Goal: Obtain resource: Obtain resource

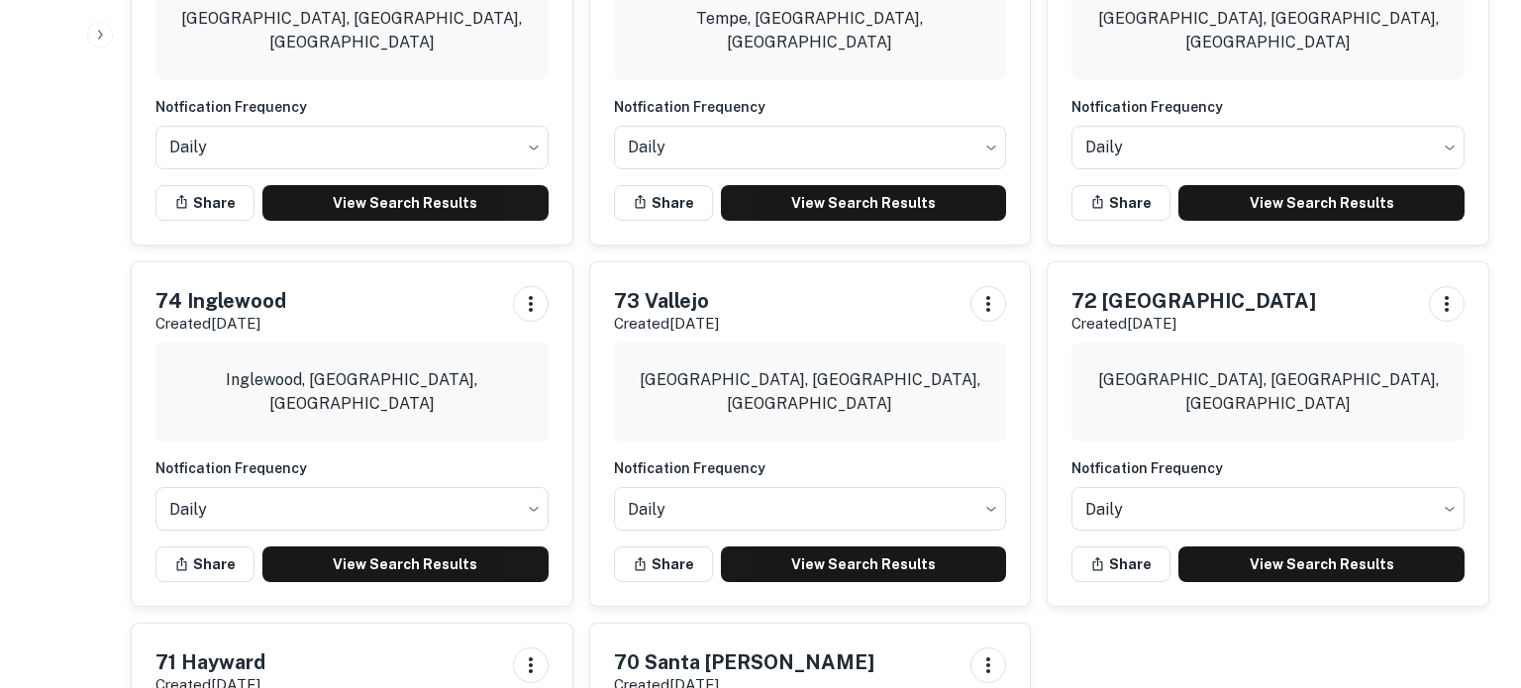
scroll to position [2094, 0]
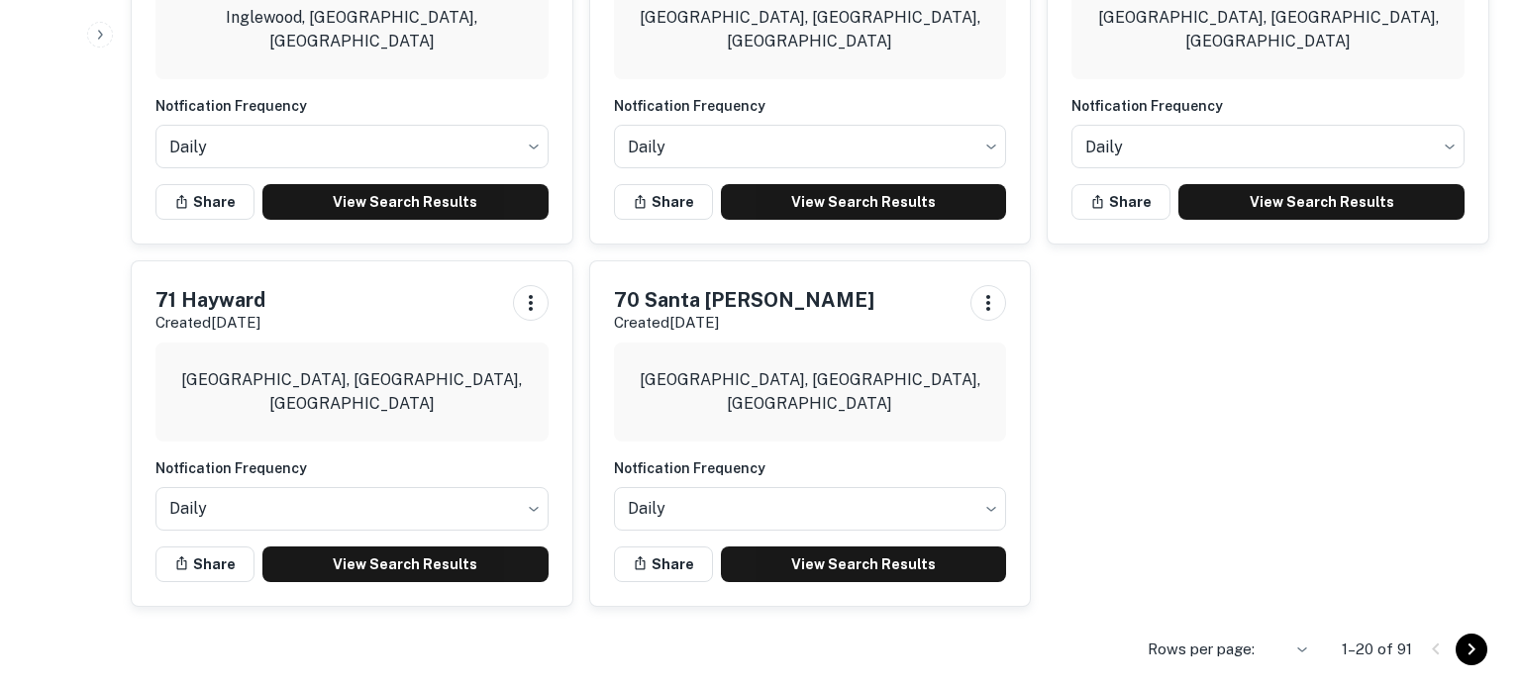
click at [1477, 643] on icon "Go to next page" at bounding box center [1472, 650] width 24 height 24
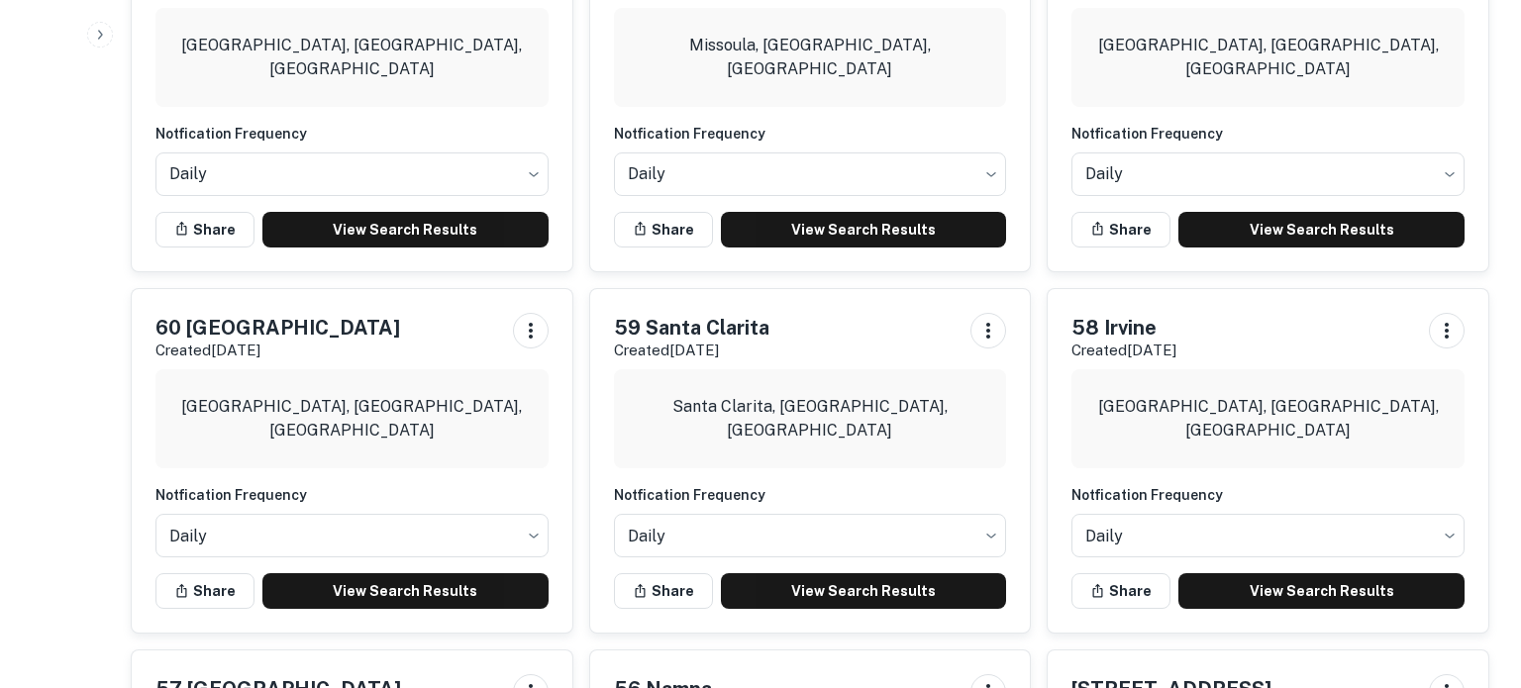
scroll to position [996, 0]
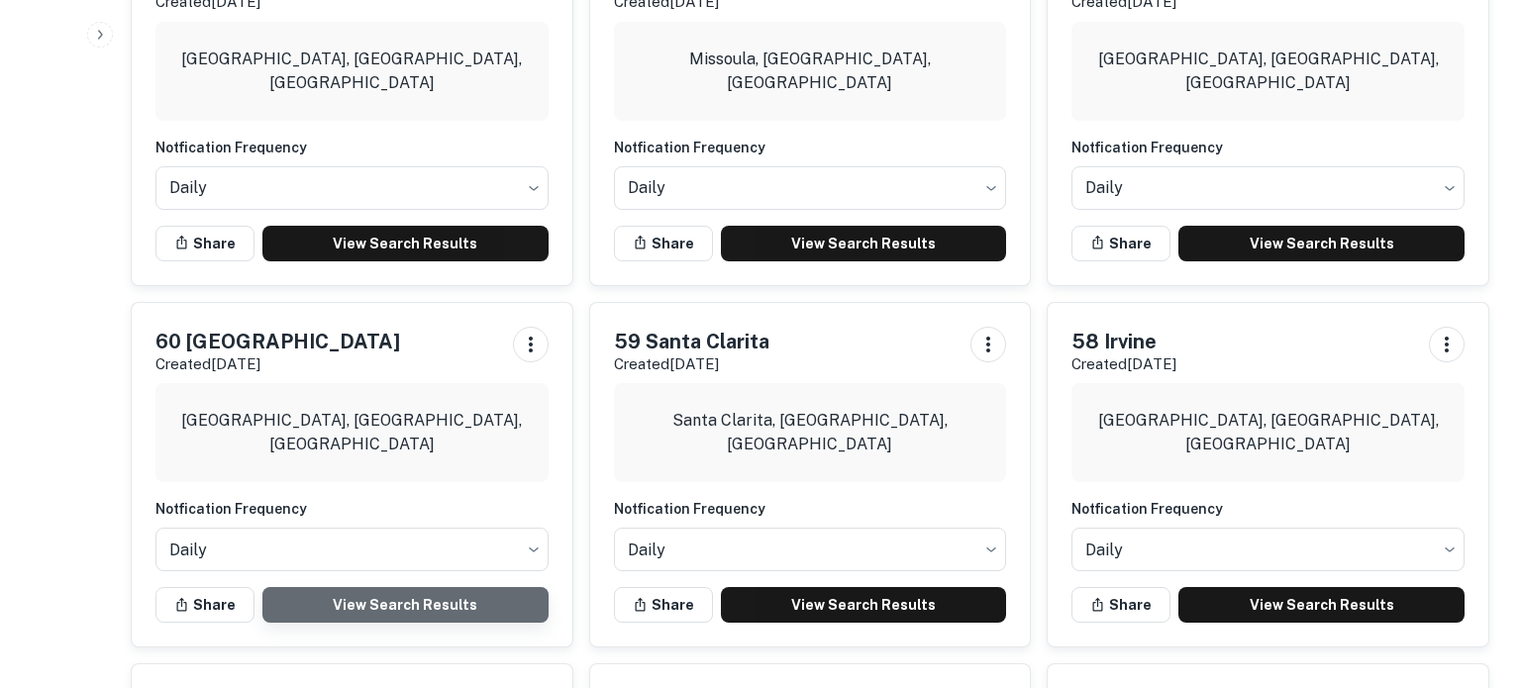
click at [444, 587] on link "View Search Results" at bounding box center [405, 605] width 286 height 36
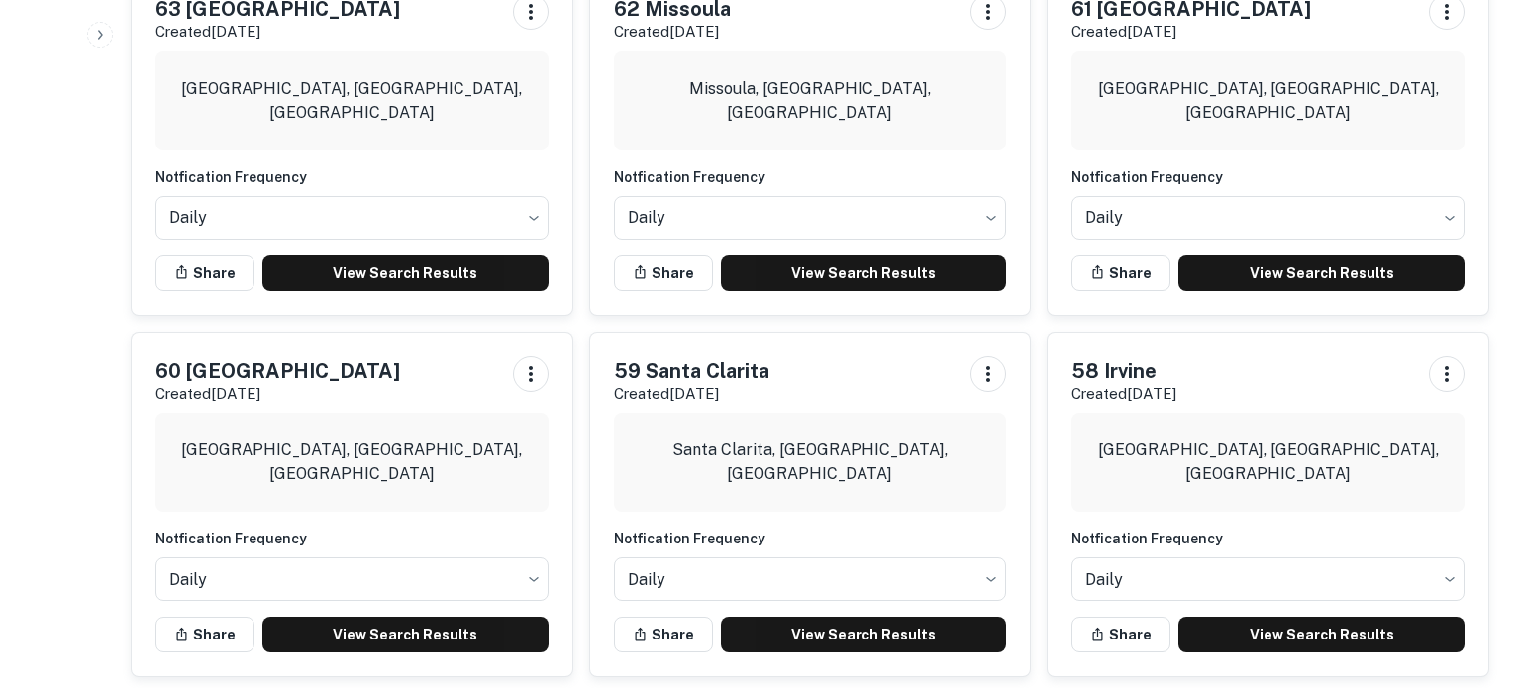
scroll to position [966, 0]
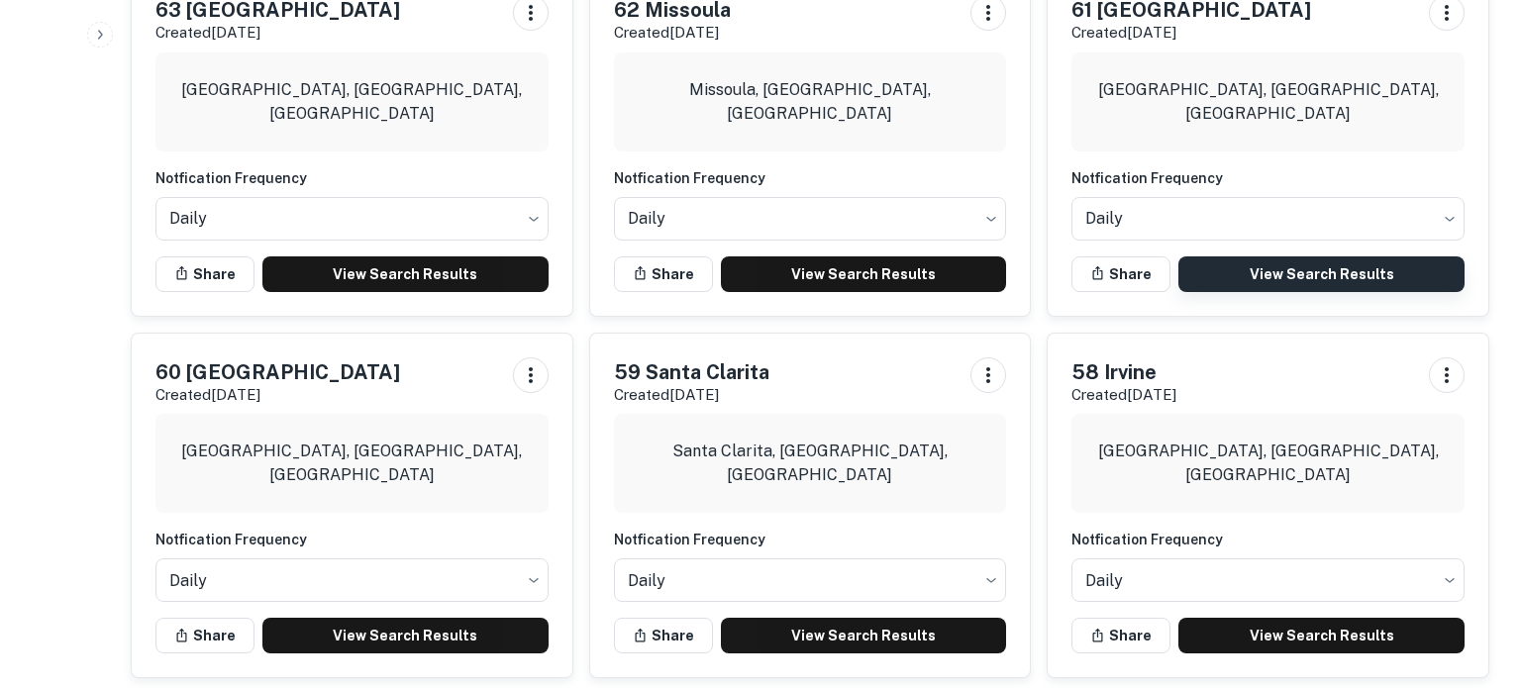
click at [1328, 256] on link "View Search Results" at bounding box center [1321, 274] width 286 height 36
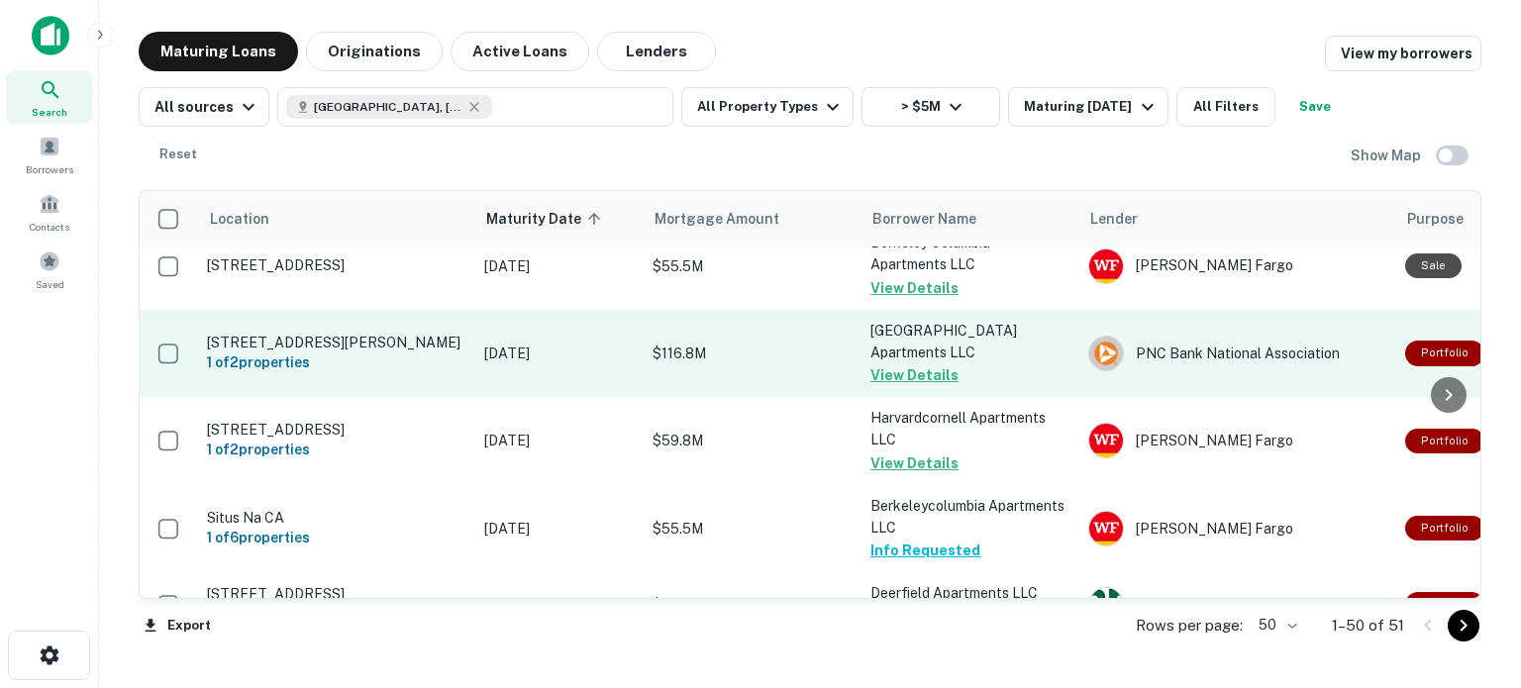
scroll to position [2016, 0]
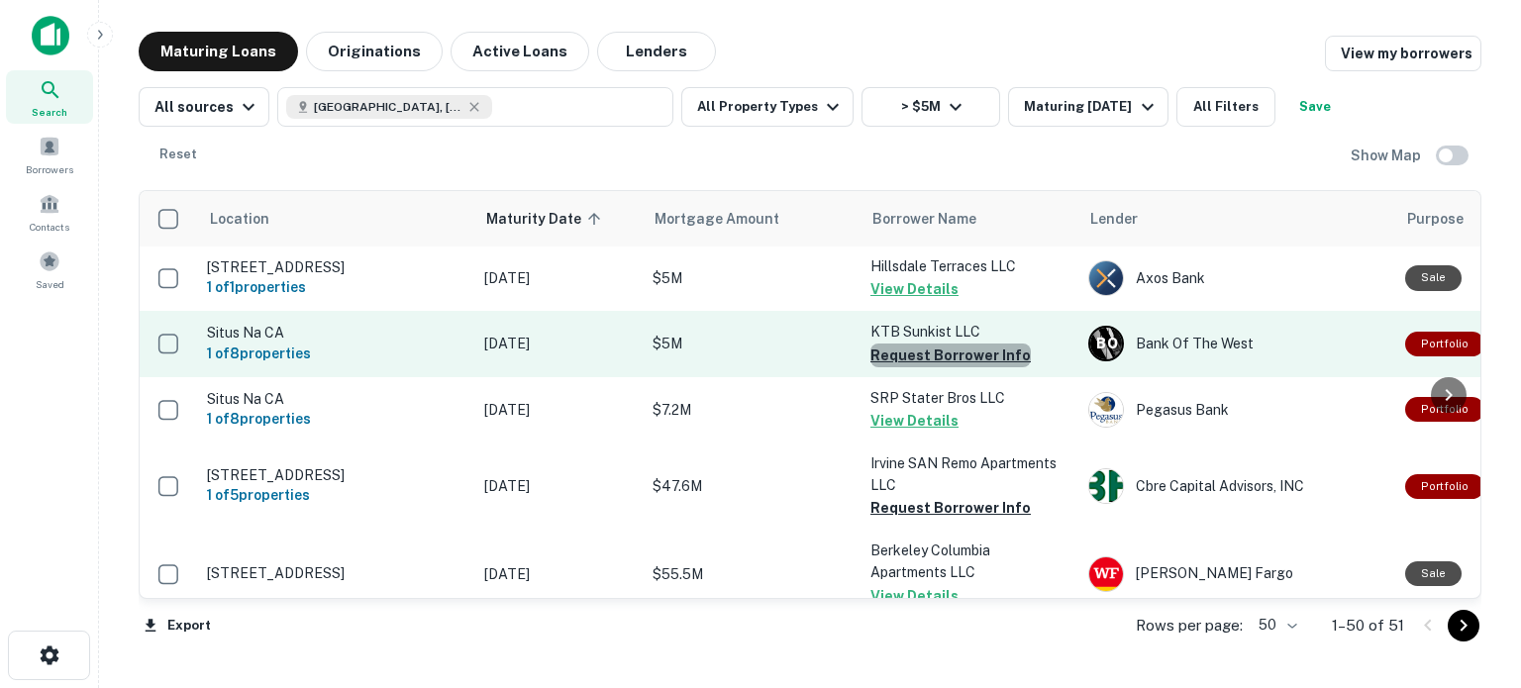
click at [959, 367] on button "Request Borrower Info" at bounding box center [950, 356] width 160 height 24
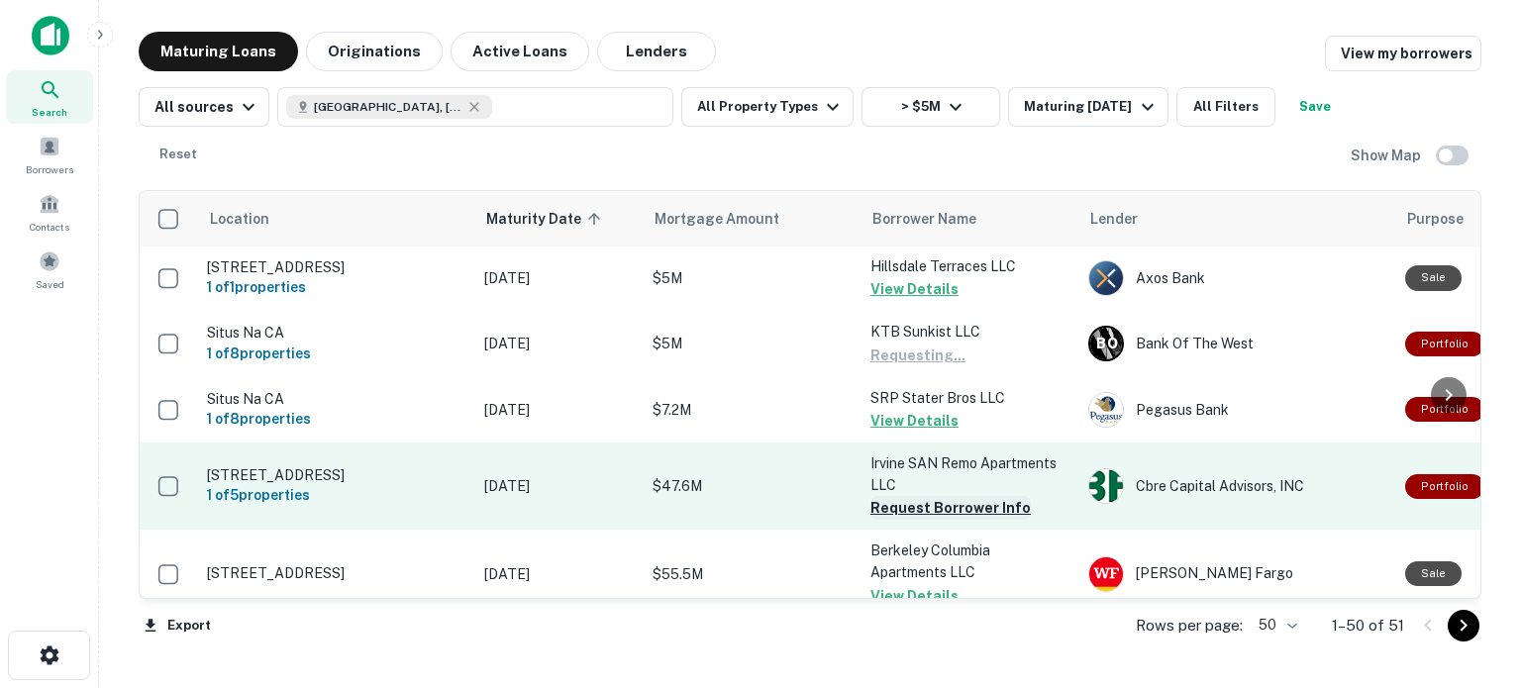
click at [932, 516] on button "Request Borrower Info" at bounding box center [950, 508] width 160 height 24
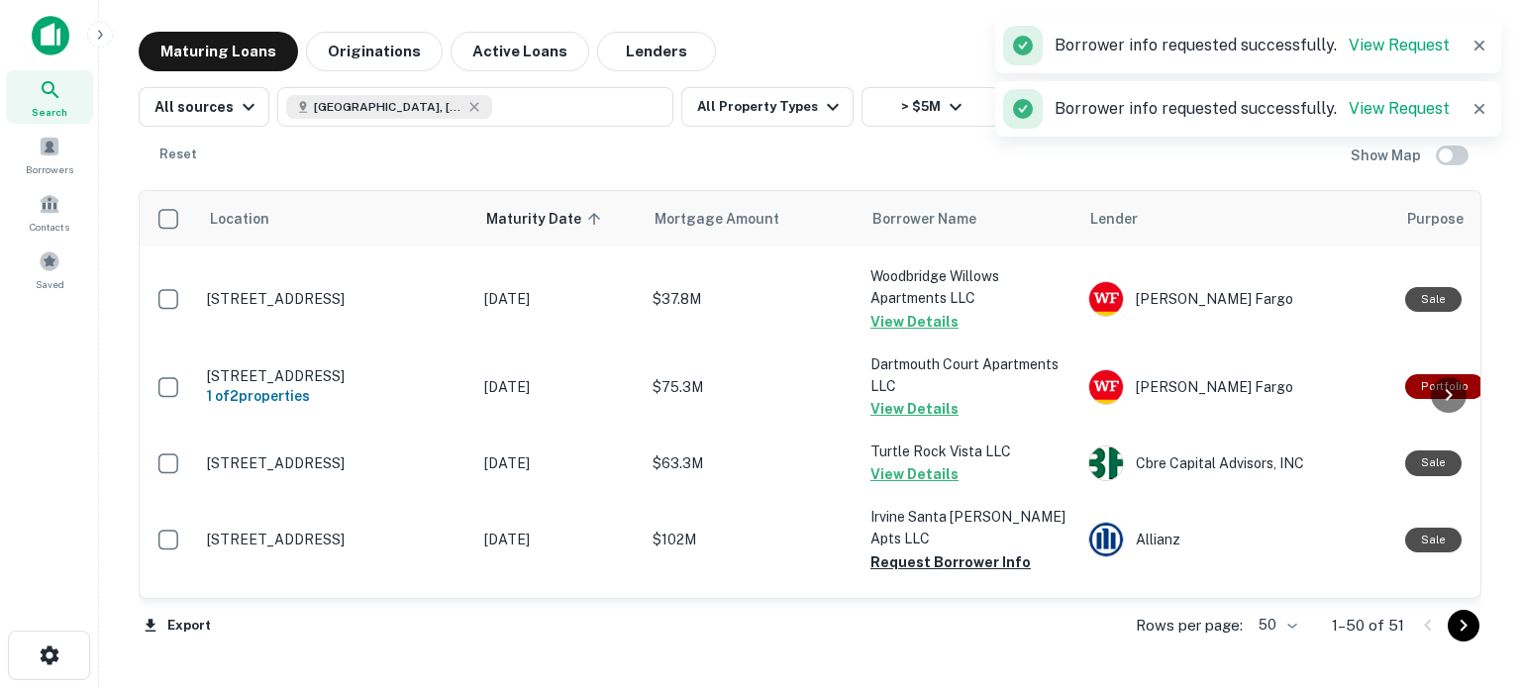
scroll to position [2965, 0]
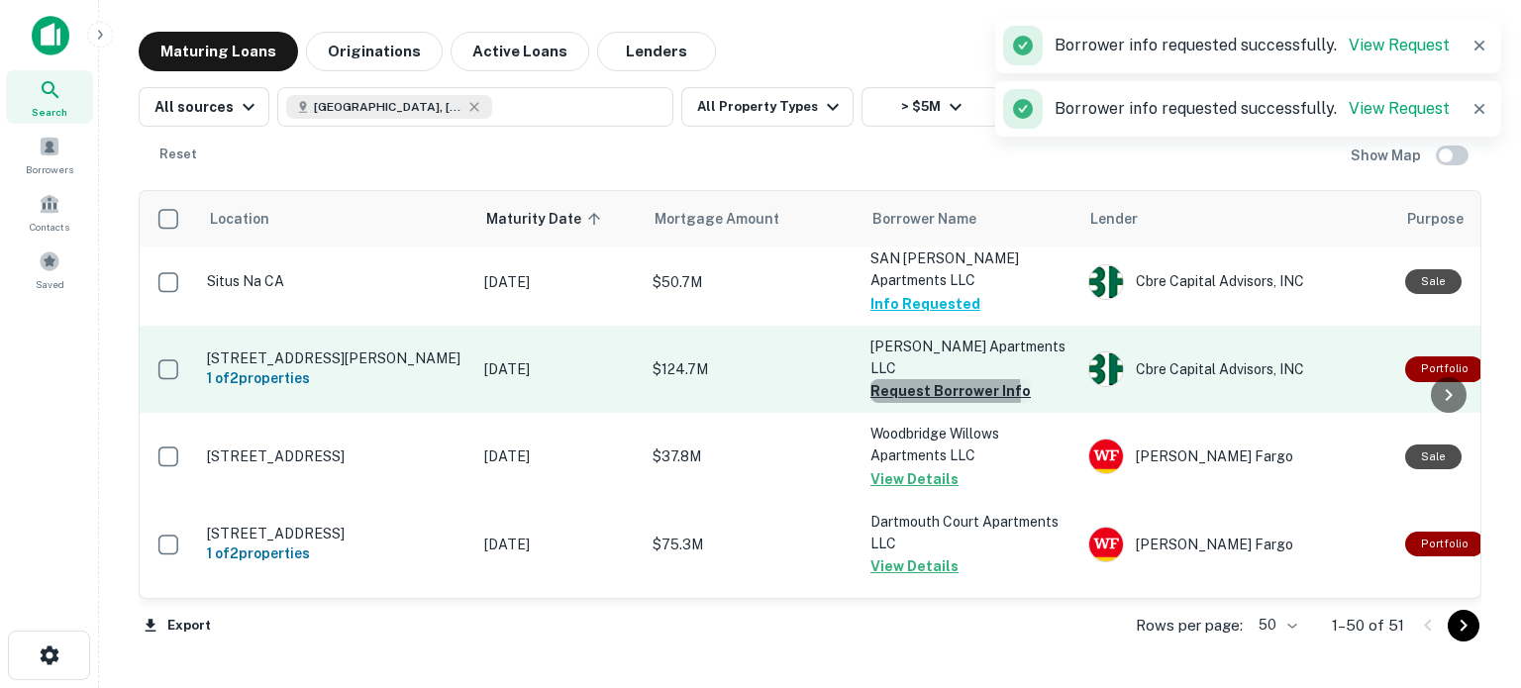
click at [913, 379] on button "Request Borrower Info" at bounding box center [950, 391] width 160 height 24
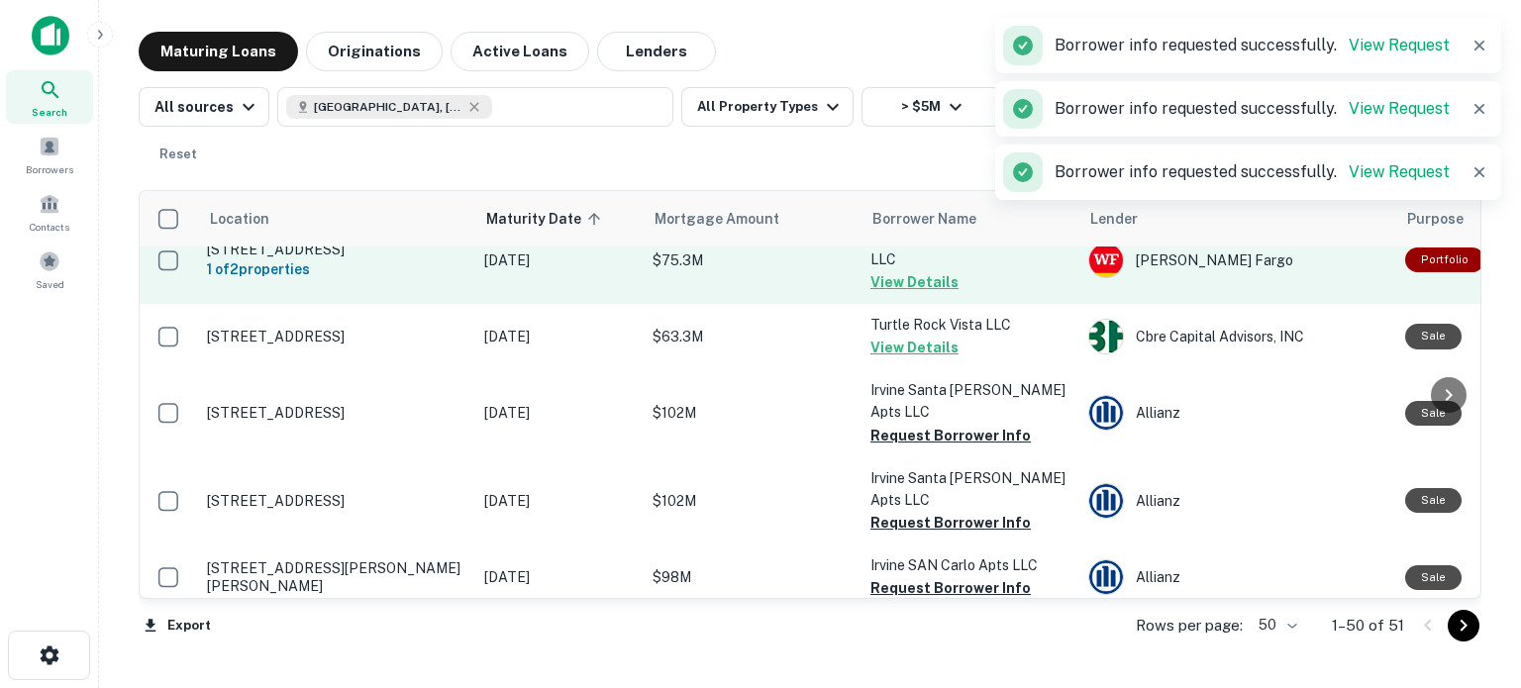
scroll to position [3250, 0]
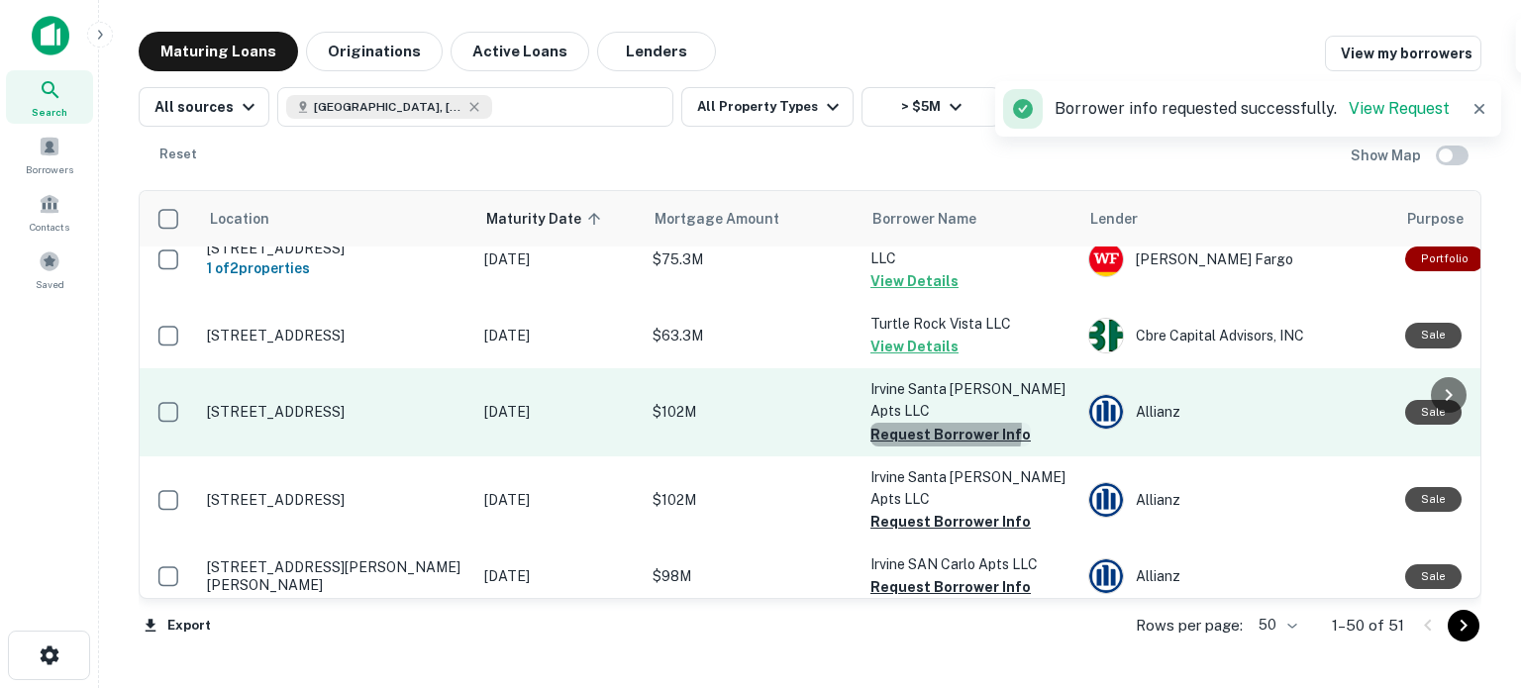
click at [931, 423] on button "Request Borrower Info" at bounding box center [950, 435] width 160 height 24
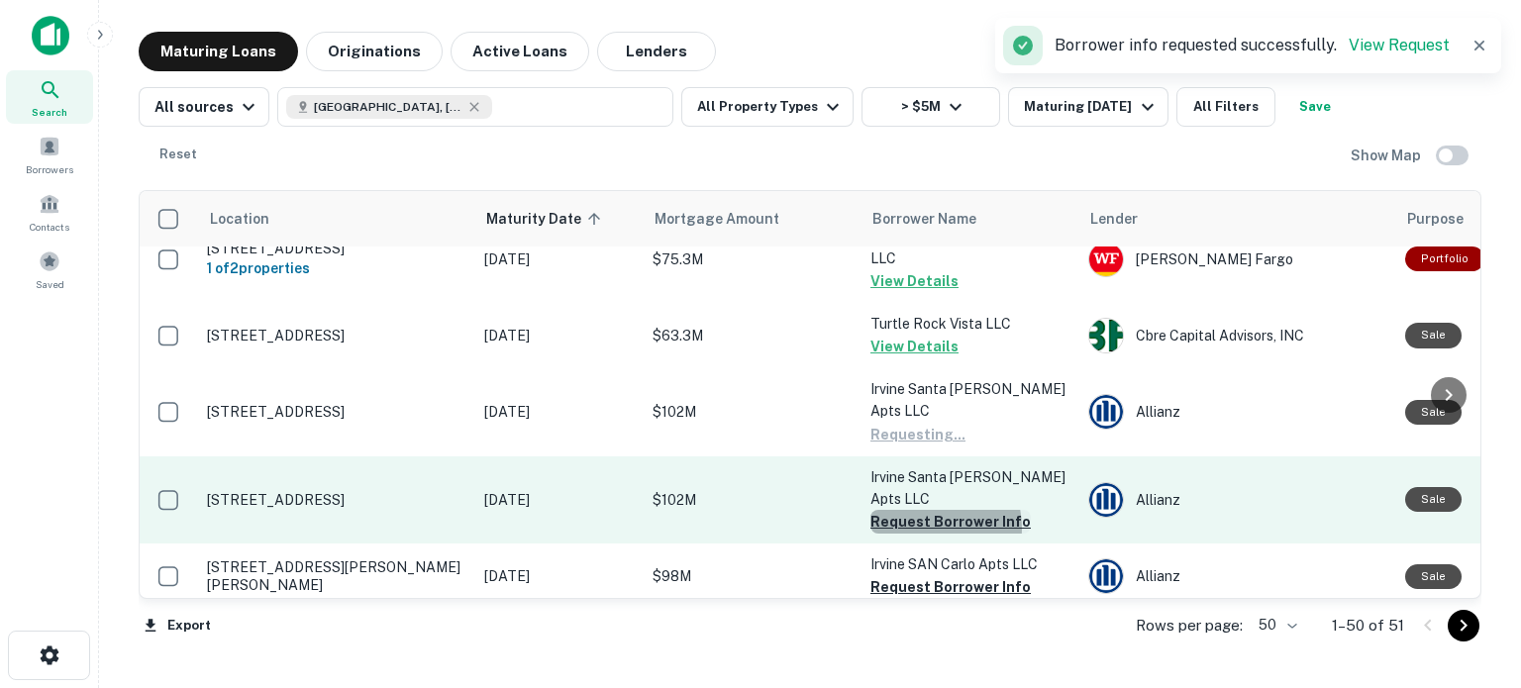
click at [929, 510] on button "Request Borrower Info" at bounding box center [950, 522] width 160 height 24
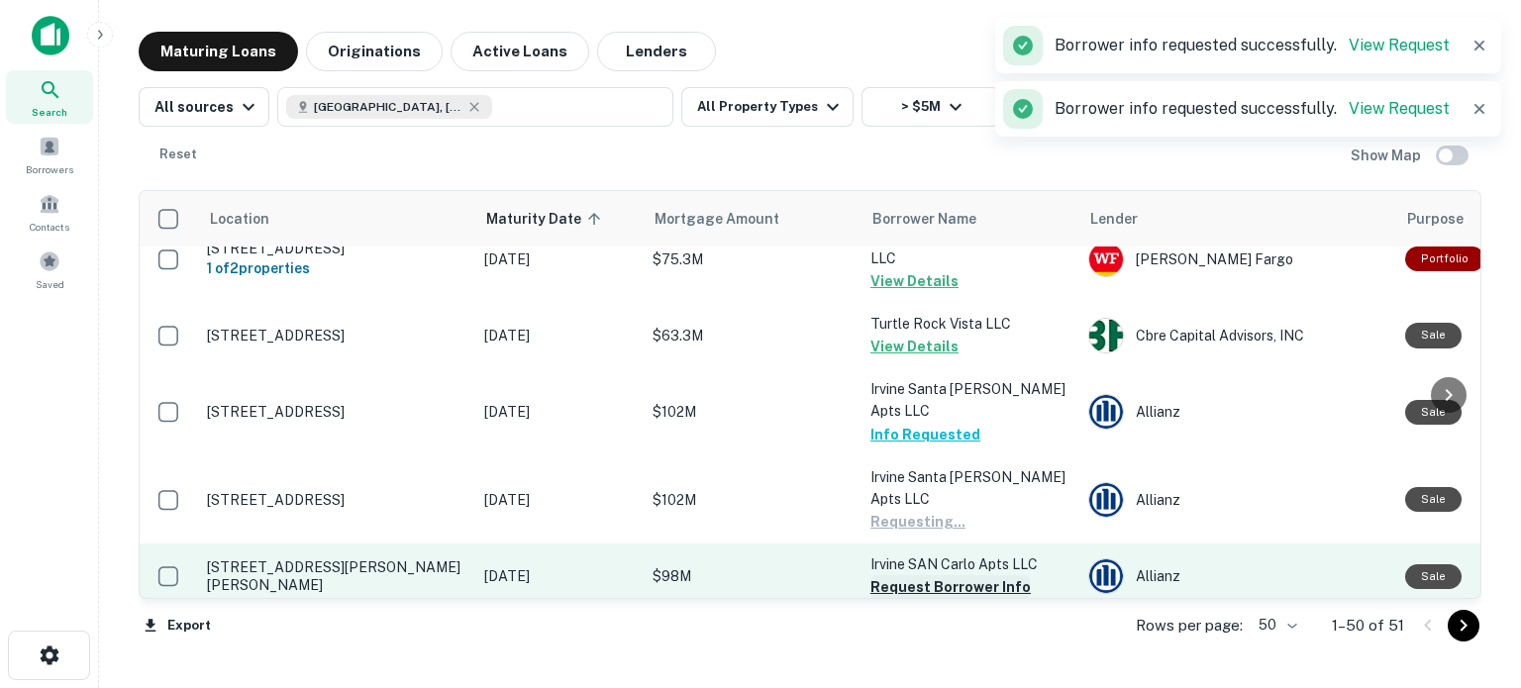
click at [939, 575] on button "Request Borrower Info" at bounding box center [950, 587] width 160 height 24
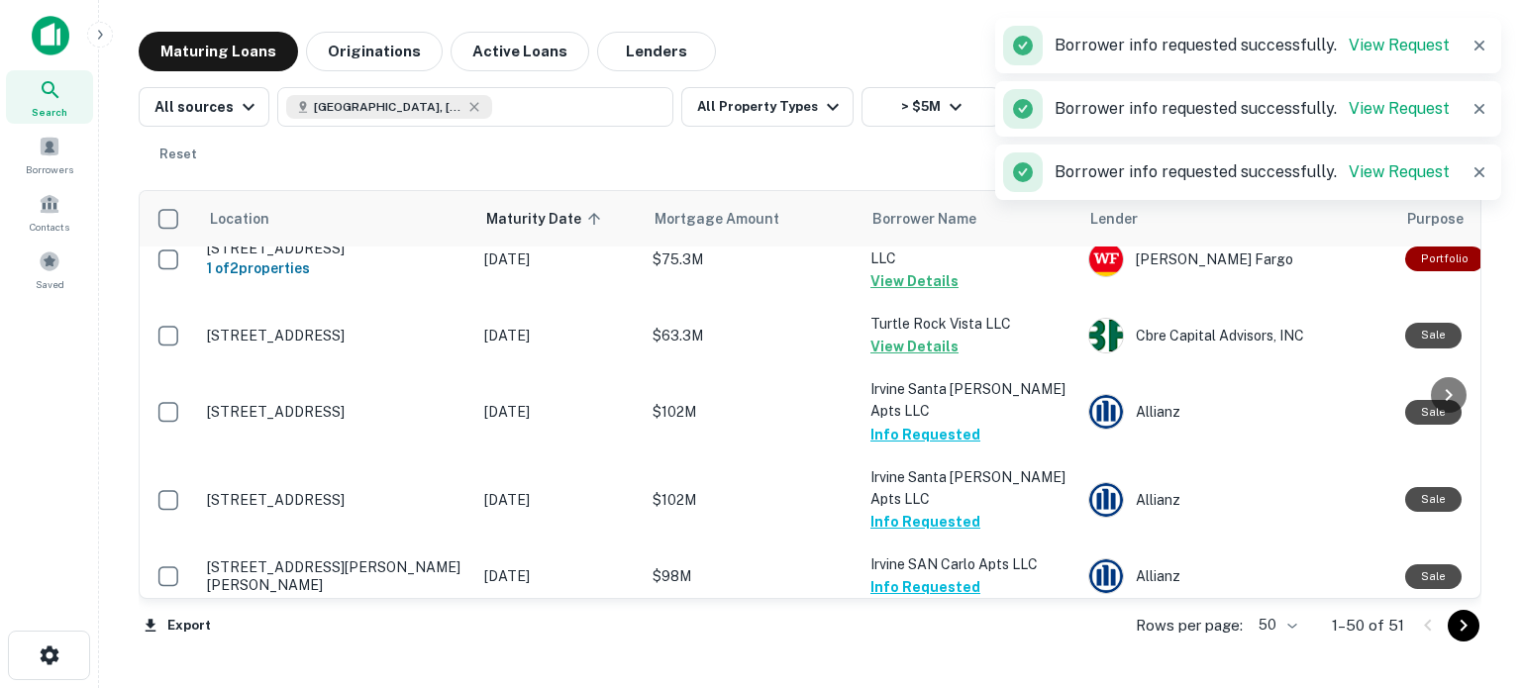
click at [947, 642] on button "Request Borrower Info" at bounding box center [950, 654] width 160 height 24
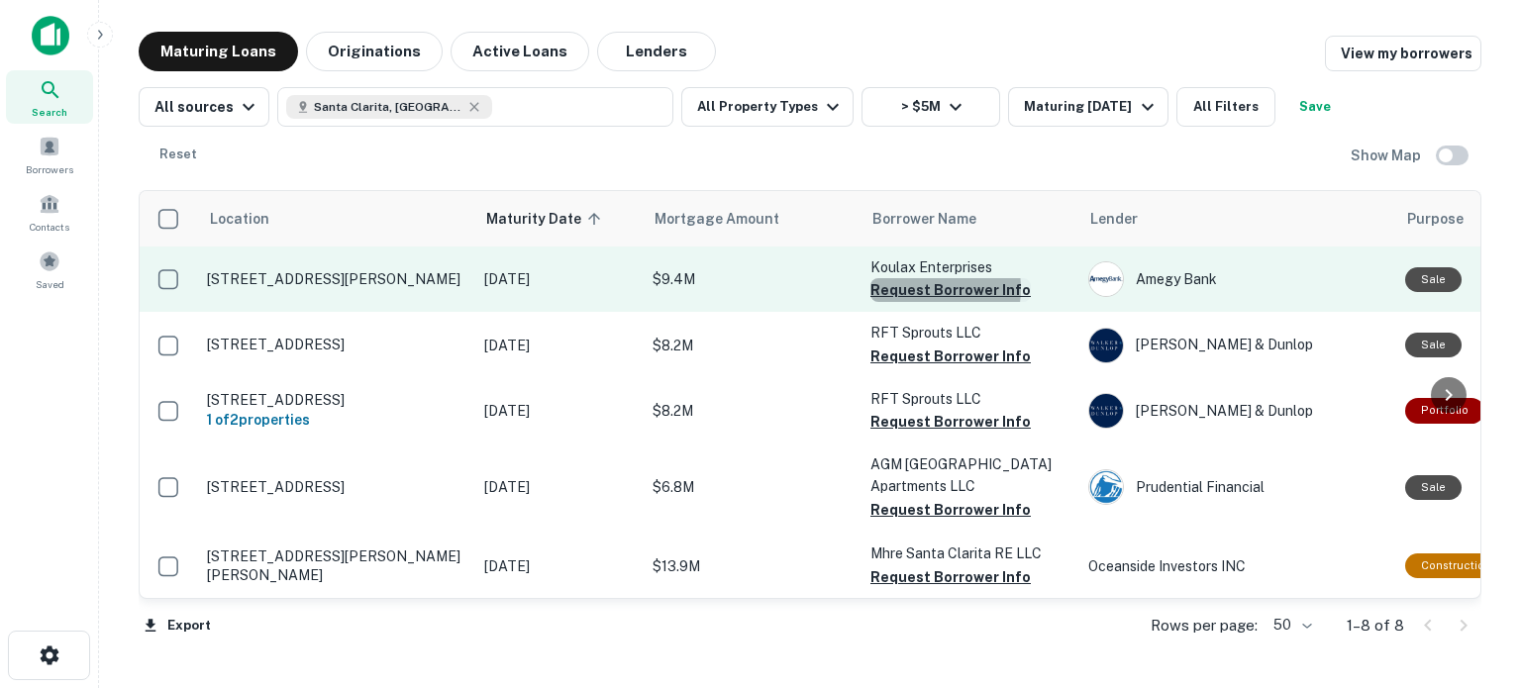
click at [927, 288] on button "Request Borrower Info" at bounding box center [950, 290] width 160 height 24
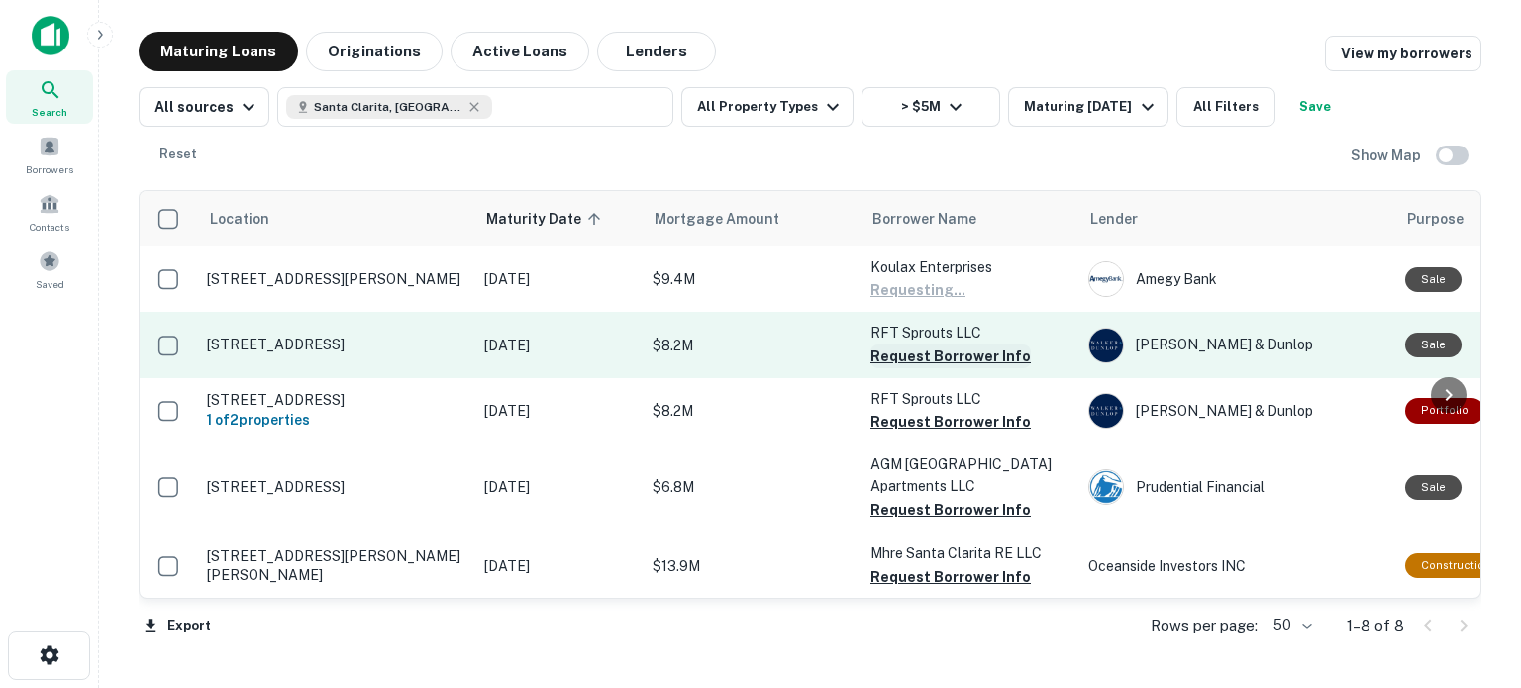
click at [907, 359] on button "Request Borrower Info" at bounding box center [950, 357] width 160 height 24
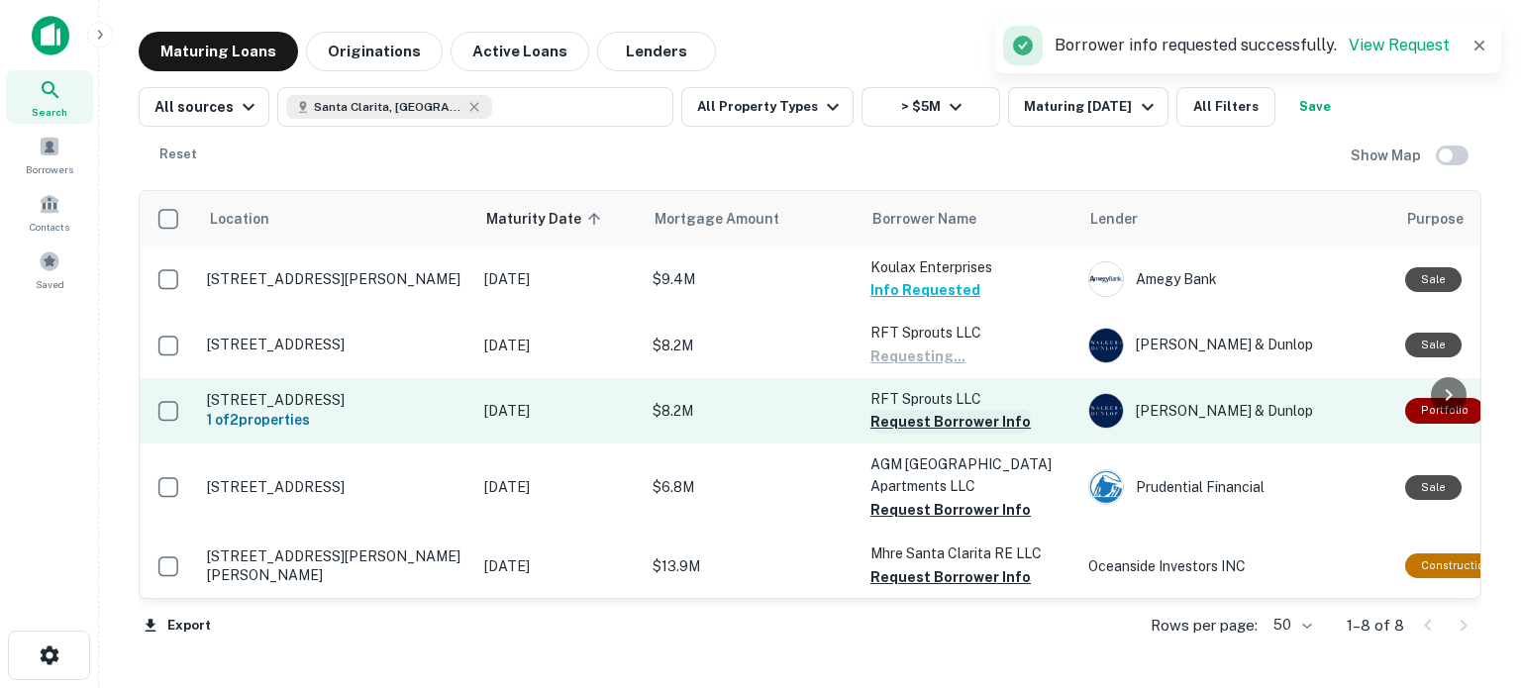
click at [911, 427] on button "Request Borrower Info" at bounding box center [950, 422] width 160 height 24
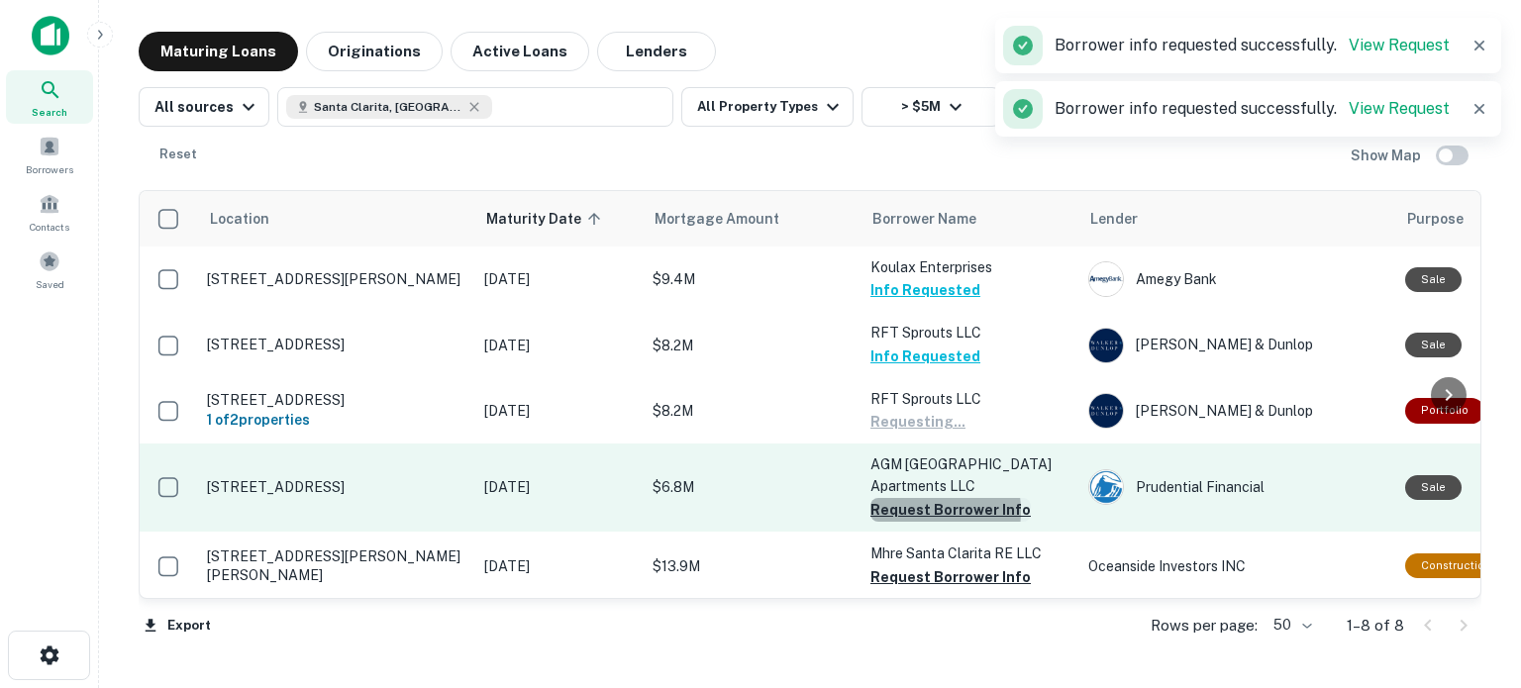
click at [916, 511] on button "Request Borrower Info" at bounding box center [950, 510] width 160 height 24
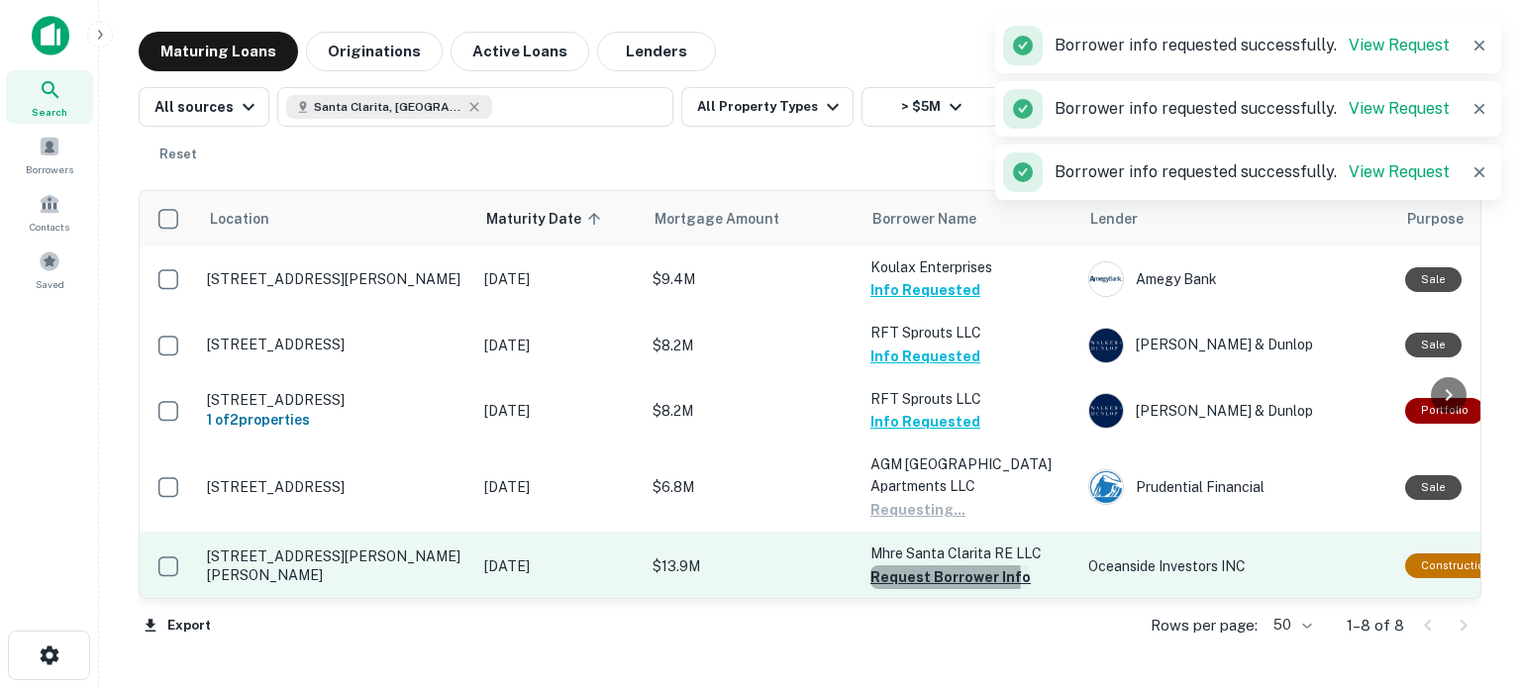
click at [901, 577] on button "Request Borrower Info" at bounding box center [950, 577] width 160 height 24
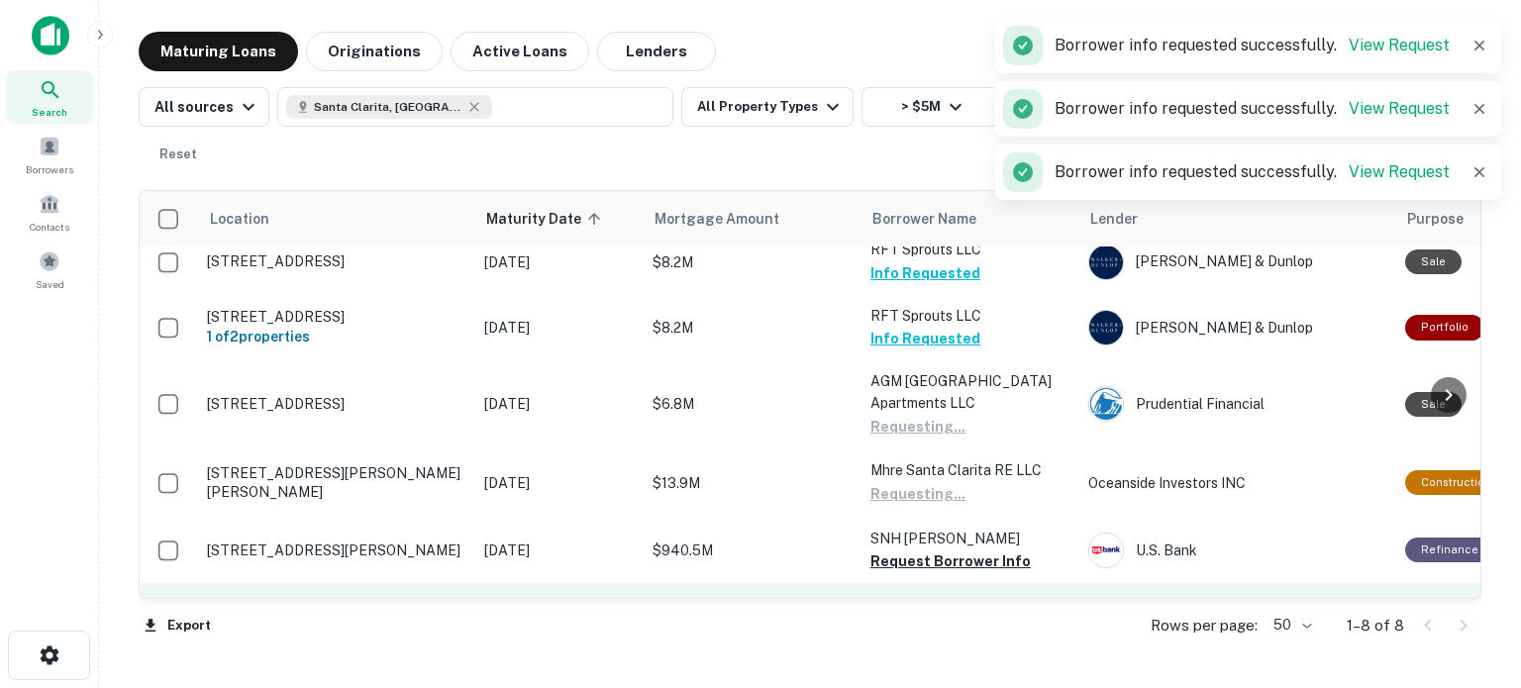
scroll to position [242, 0]
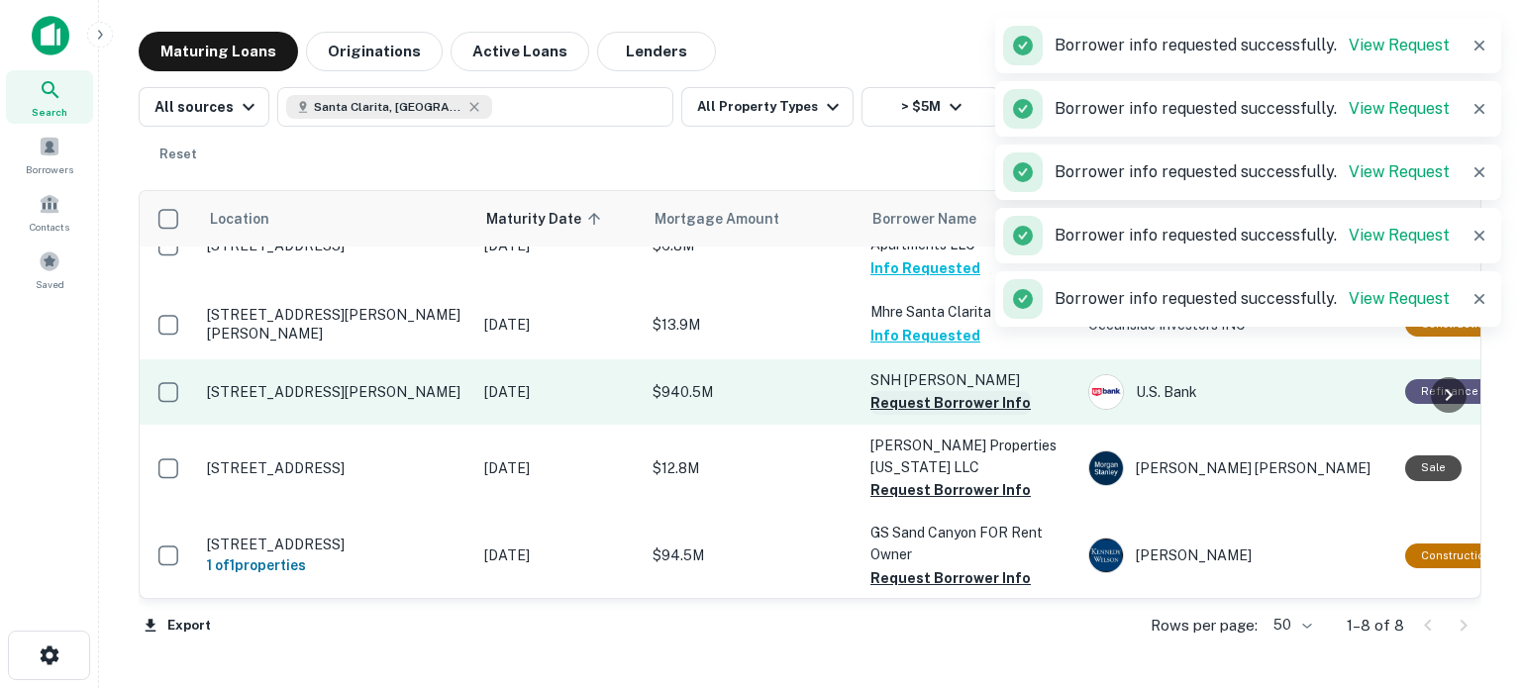
click at [897, 397] on button "Request Borrower Info" at bounding box center [950, 403] width 160 height 24
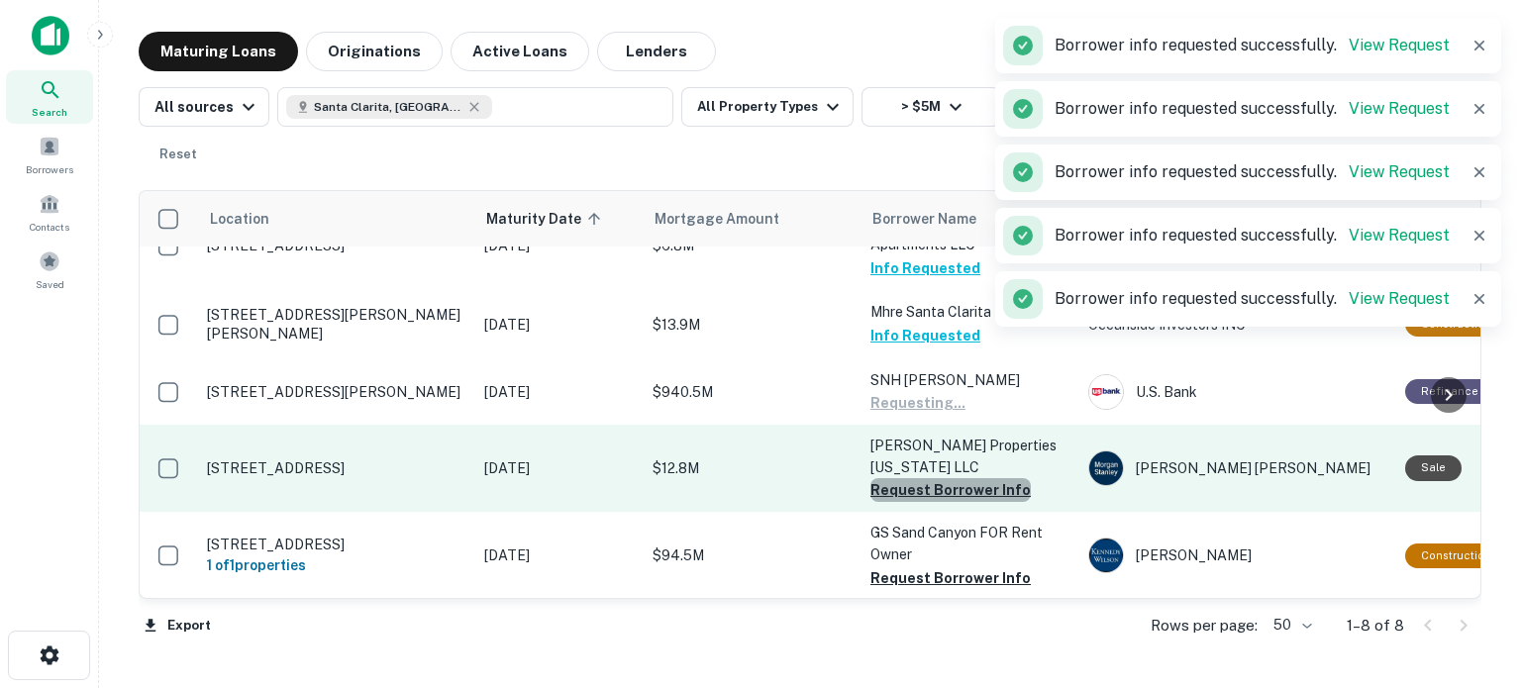
click at [967, 492] on button "Request Borrower Info" at bounding box center [950, 490] width 160 height 24
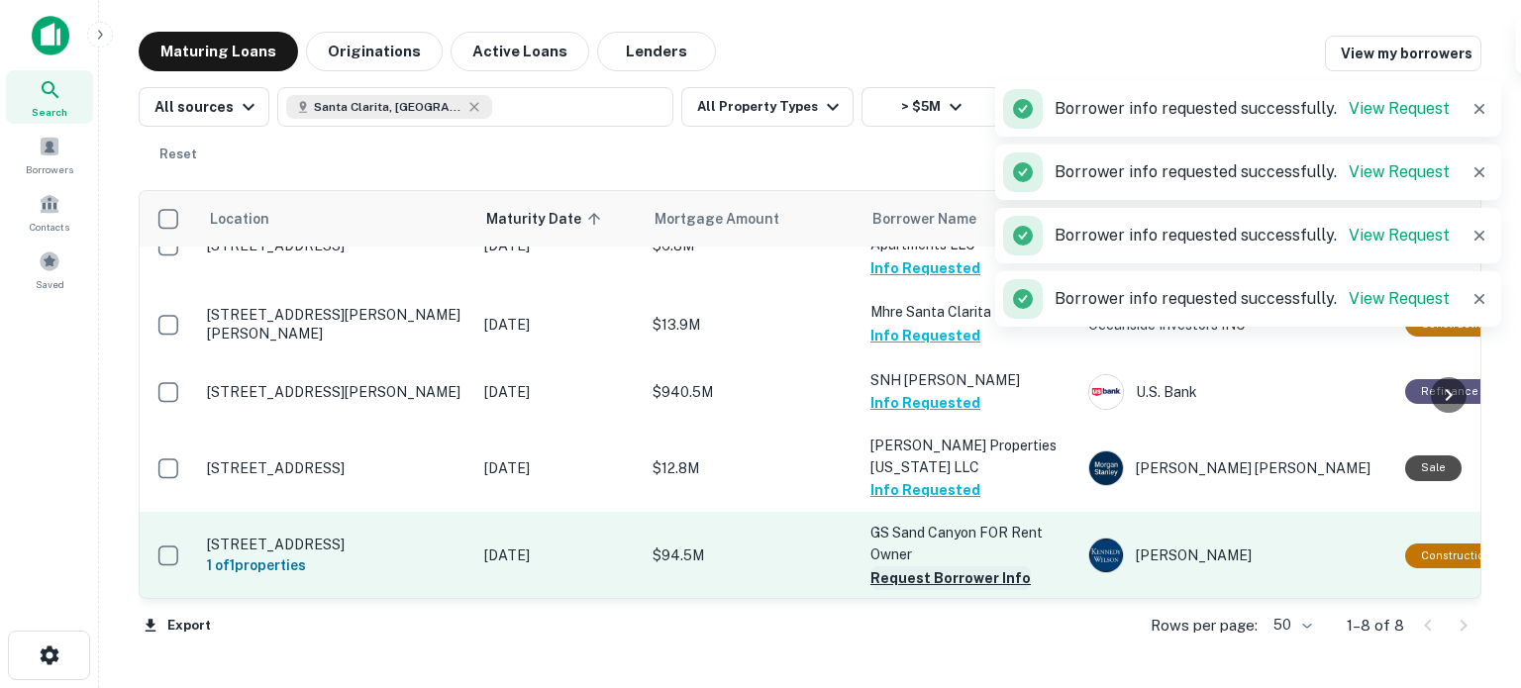
click at [955, 579] on button "Request Borrower Info" at bounding box center [950, 578] width 160 height 24
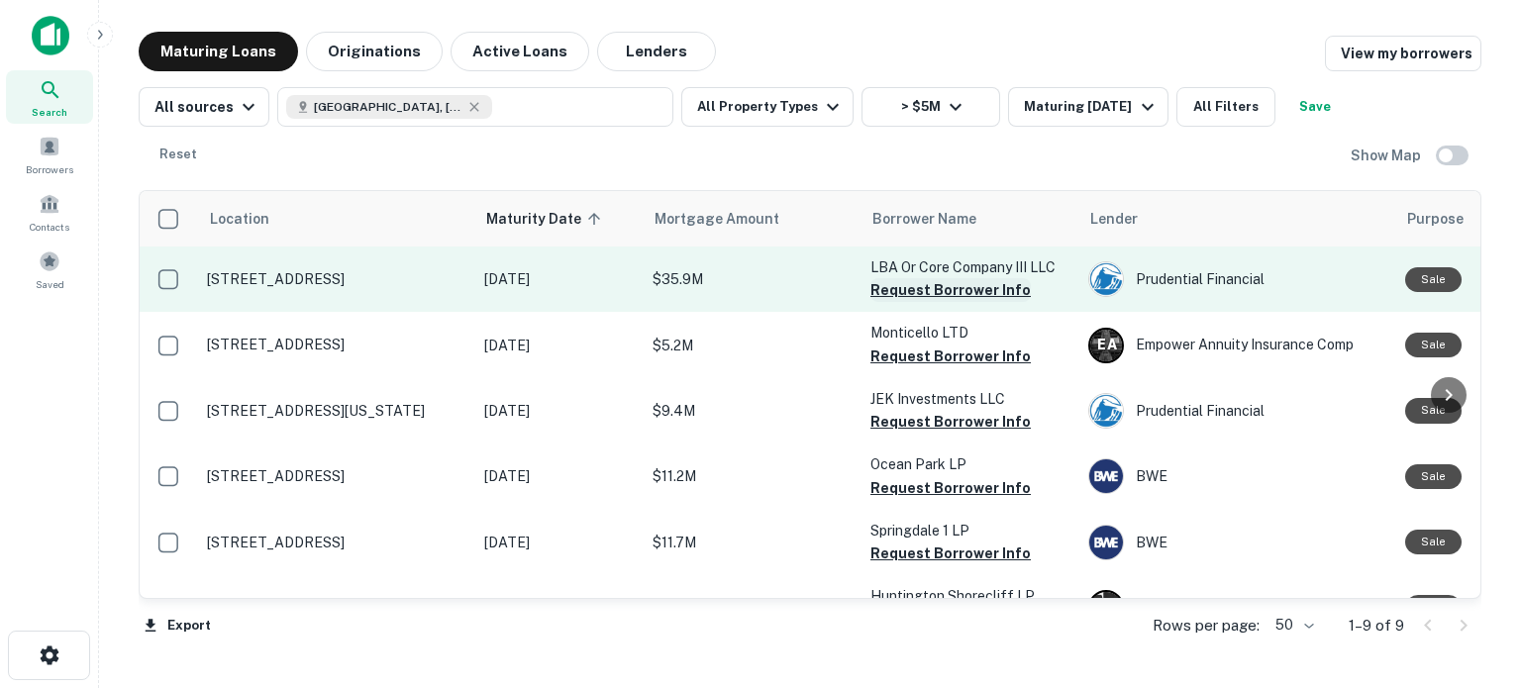
click at [937, 295] on button "Request Borrower Info" at bounding box center [950, 290] width 160 height 24
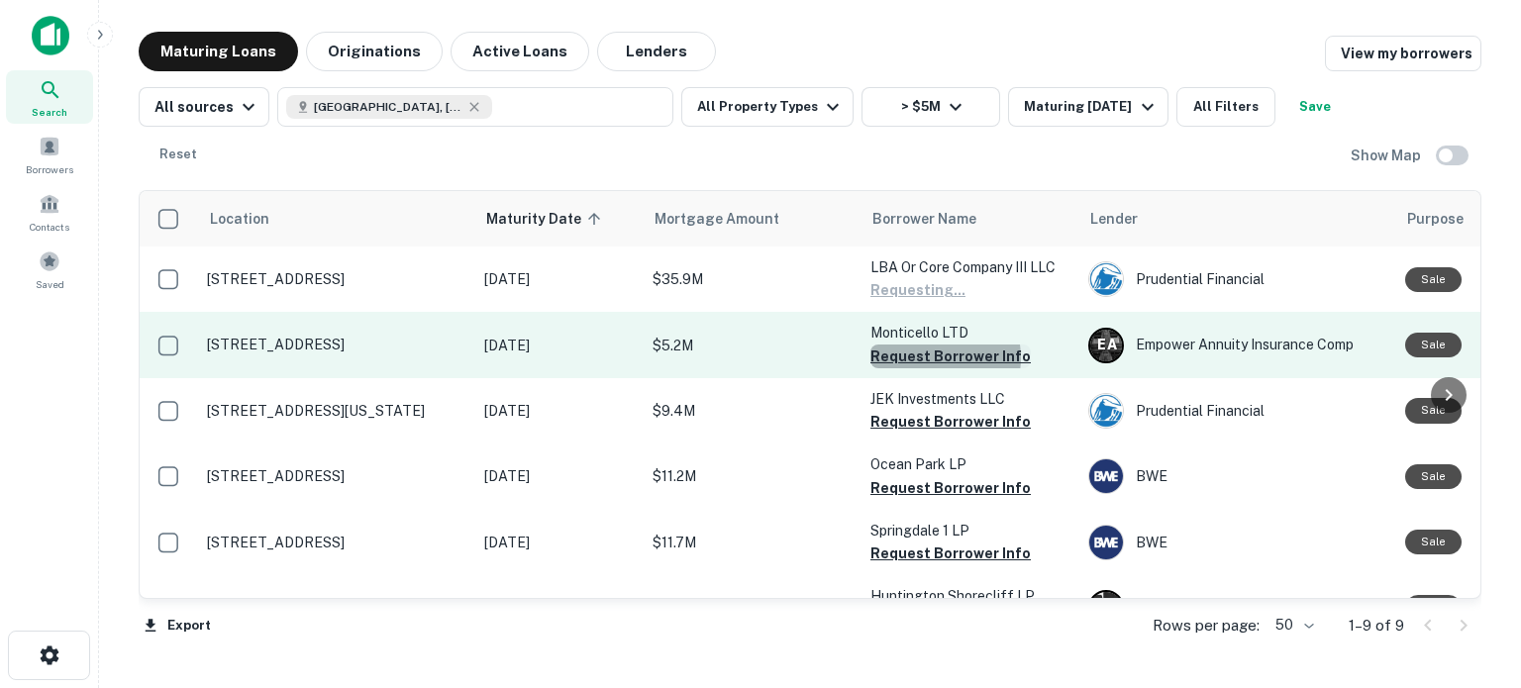
click at [938, 358] on button "Request Borrower Info" at bounding box center [950, 357] width 160 height 24
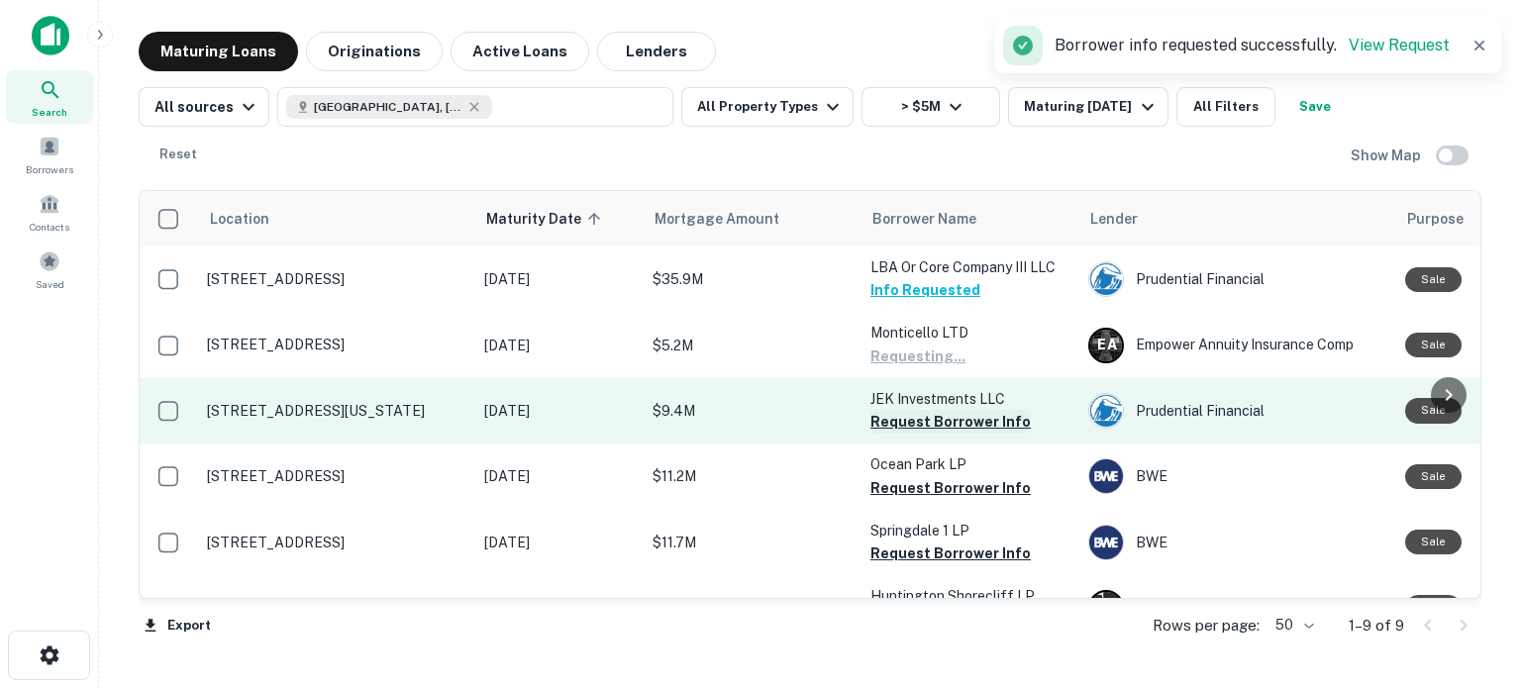
click at [947, 428] on button "Request Borrower Info" at bounding box center [950, 422] width 160 height 24
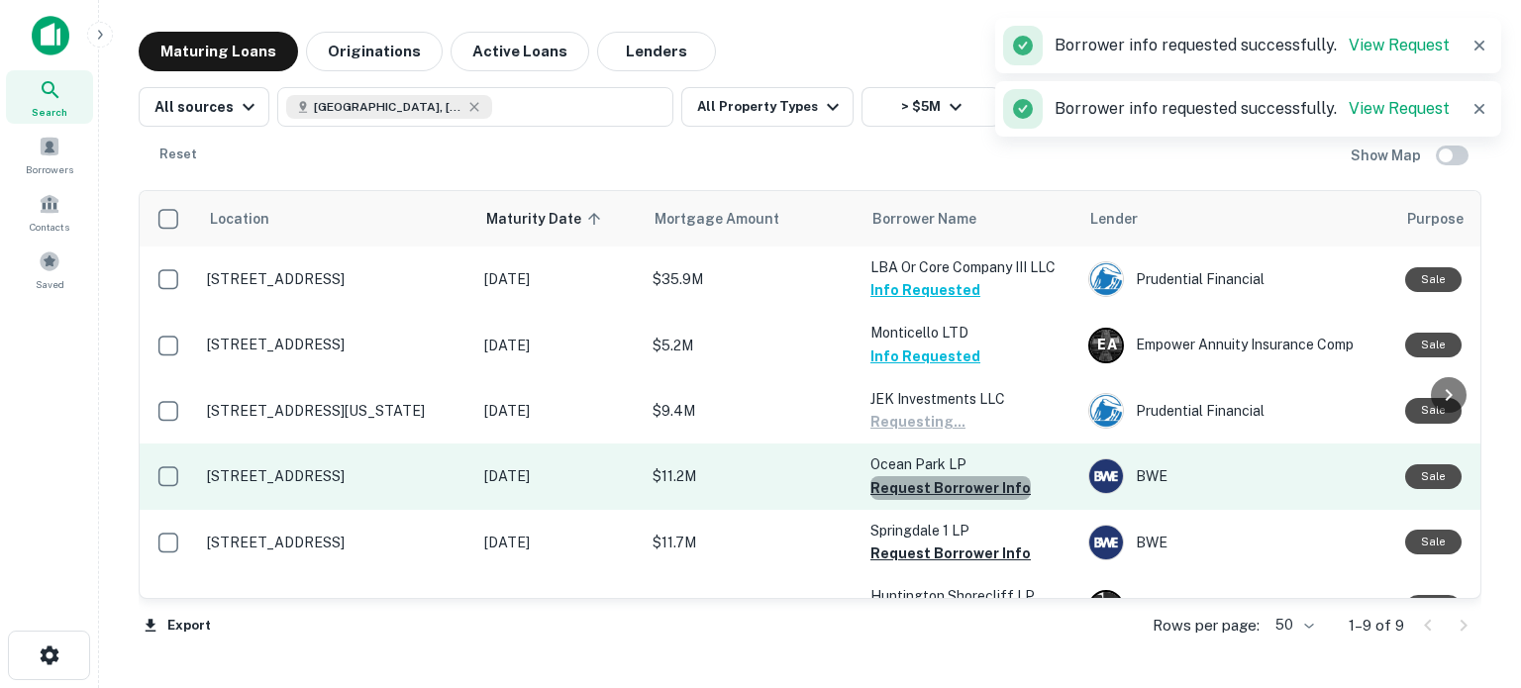
click at [950, 488] on button "Request Borrower Info" at bounding box center [950, 488] width 160 height 24
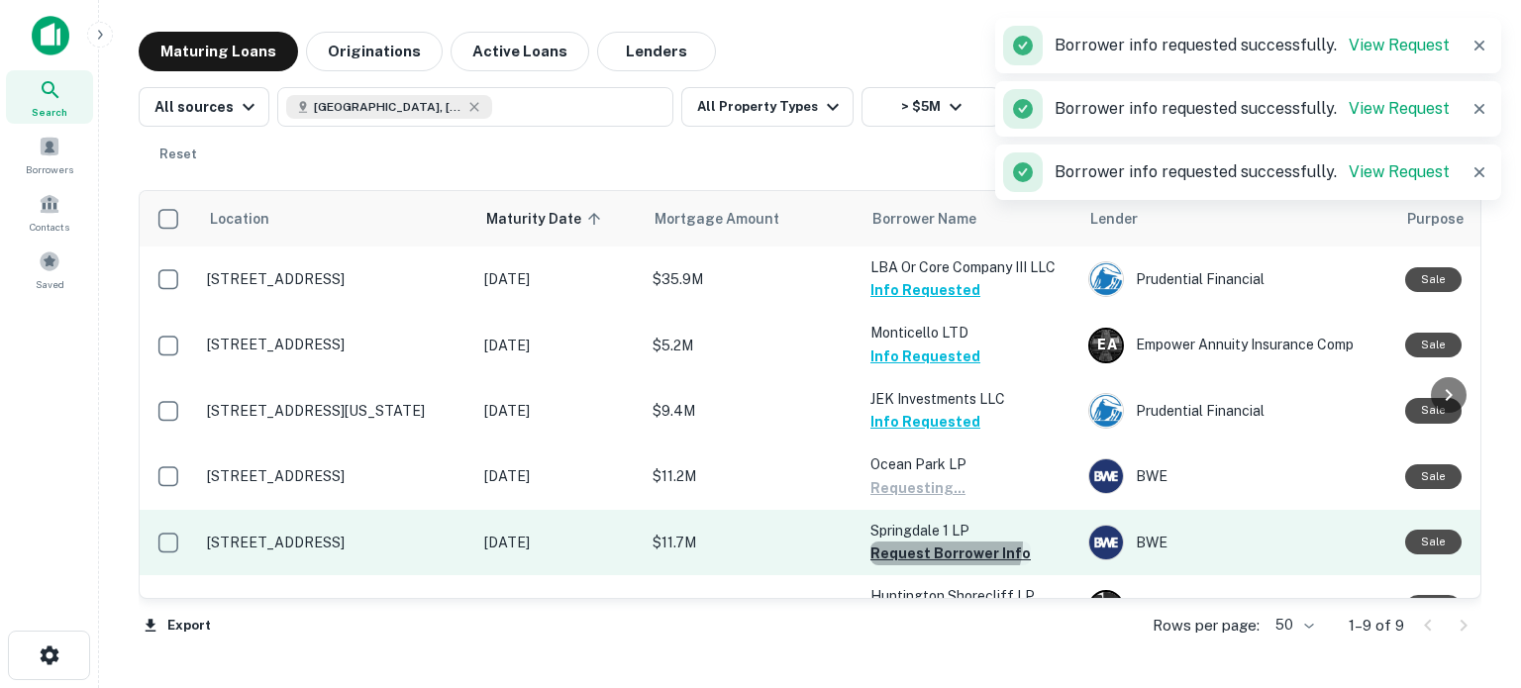
click at [942, 544] on button "Request Borrower Info" at bounding box center [950, 554] width 160 height 24
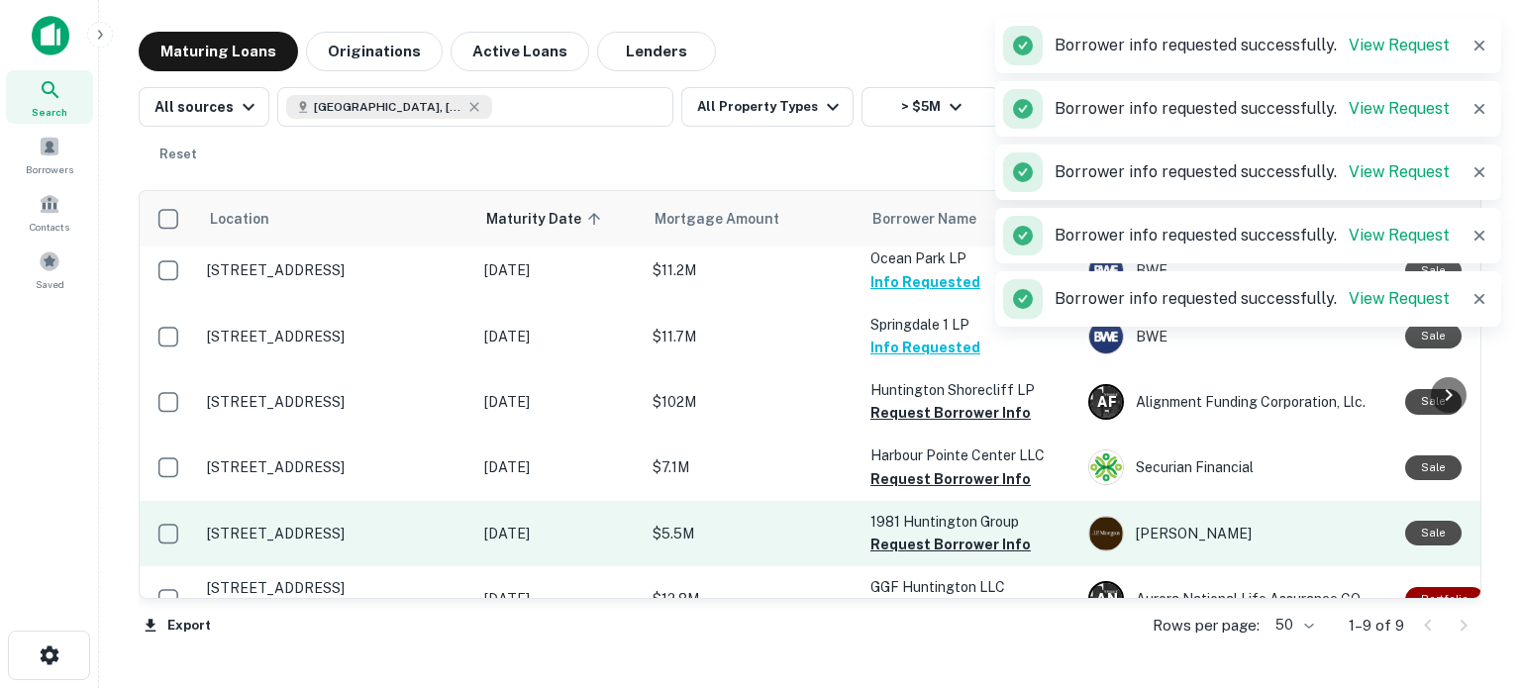
scroll to position [251, 0]
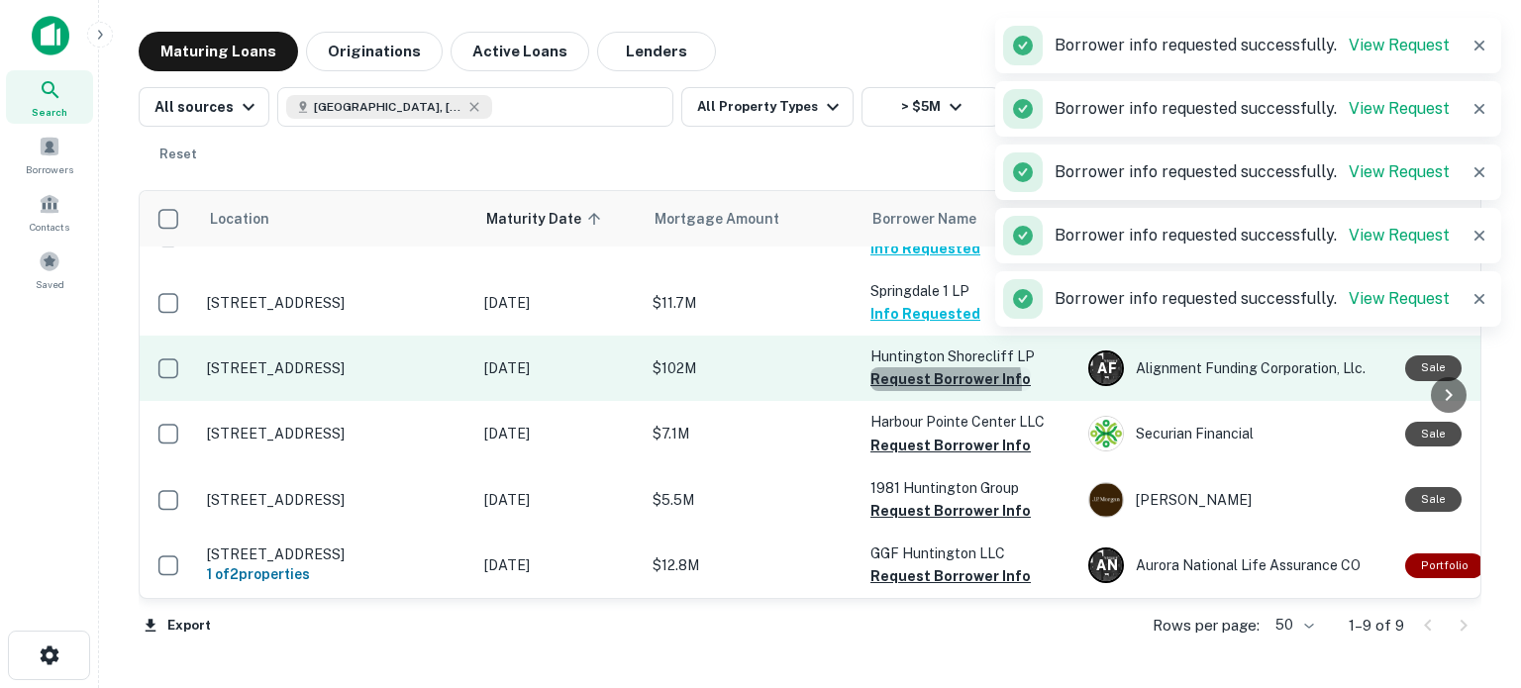
click at [930, 373] on button "Request Borrower Info" at bounding box center [950, 379] width 160 height 24
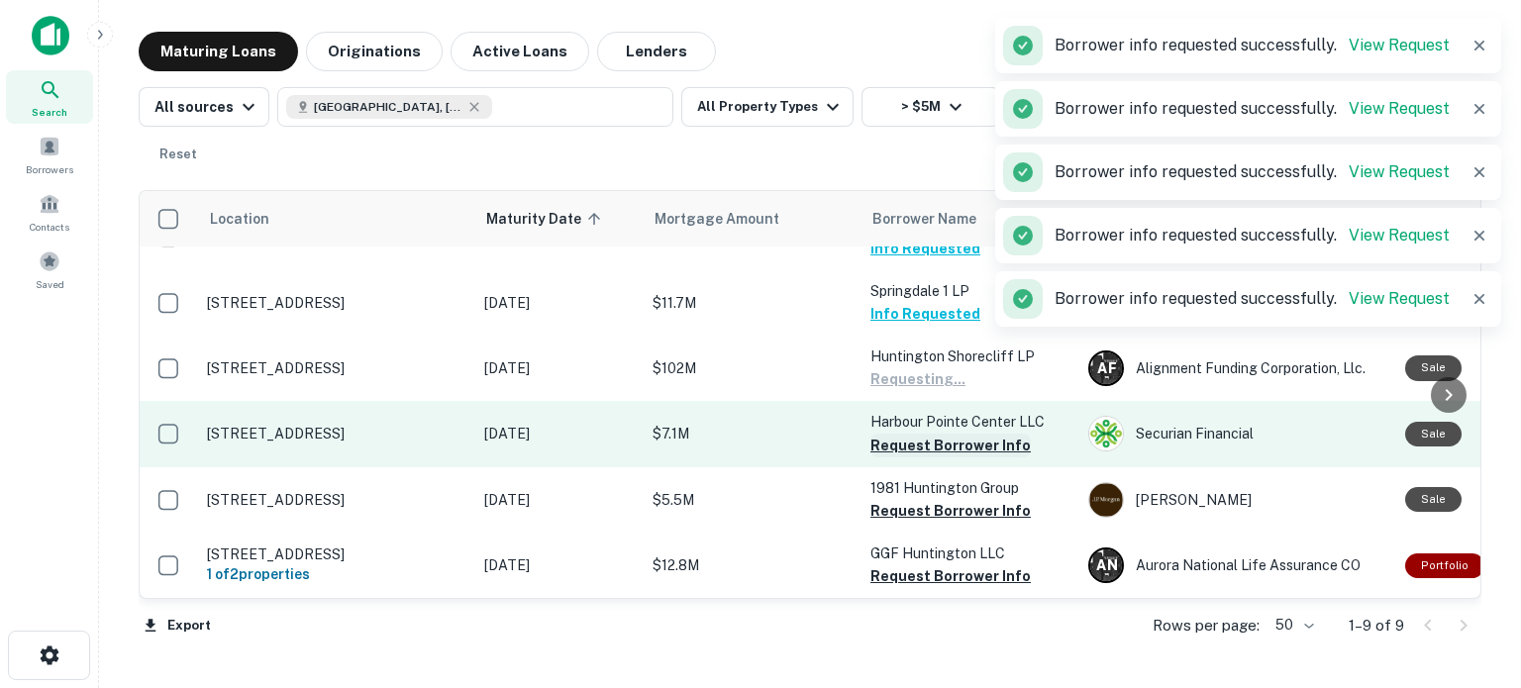
click at [921, 434] on button "Request Borrower Info" at bounding box center [950, 446] width 160 height 24
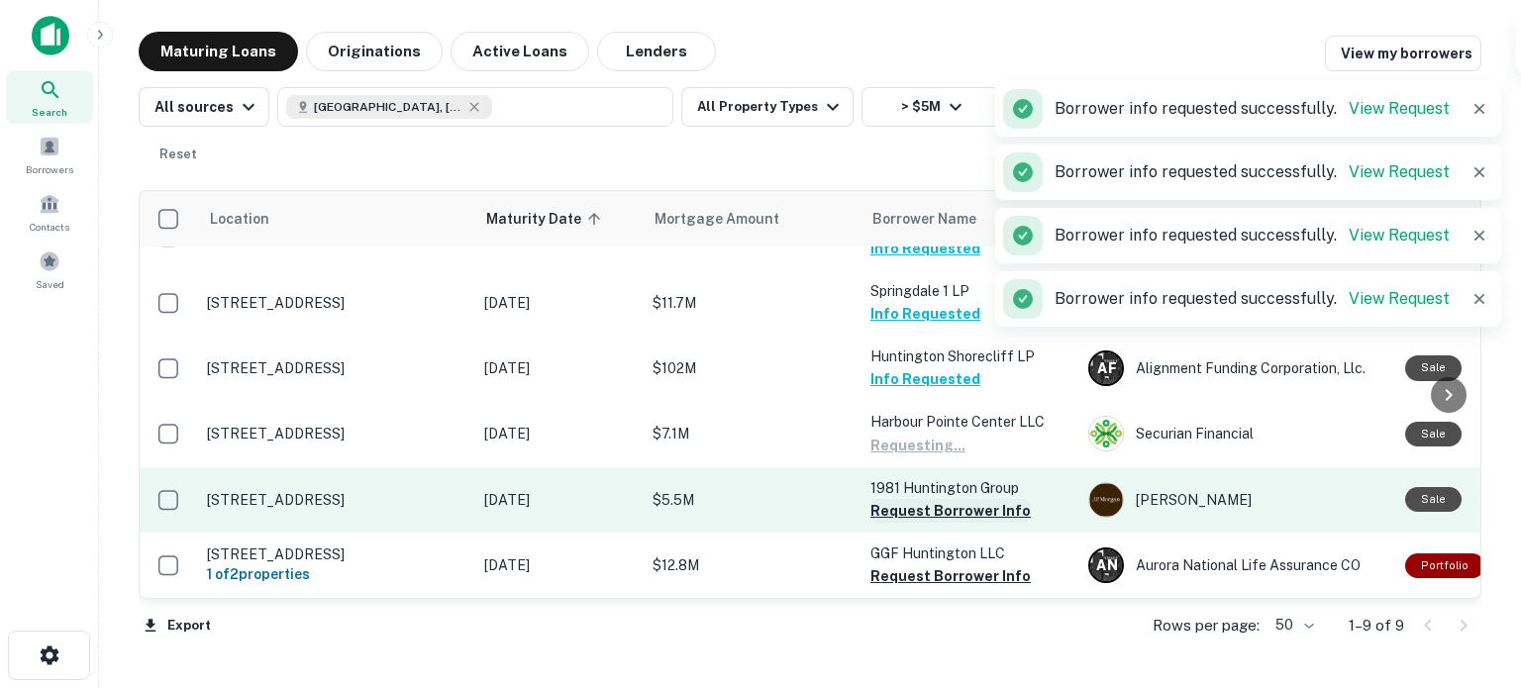
click at [947, 503] on button "Request Borrower Info" at bounding box center [950, 511] width 160 height 24
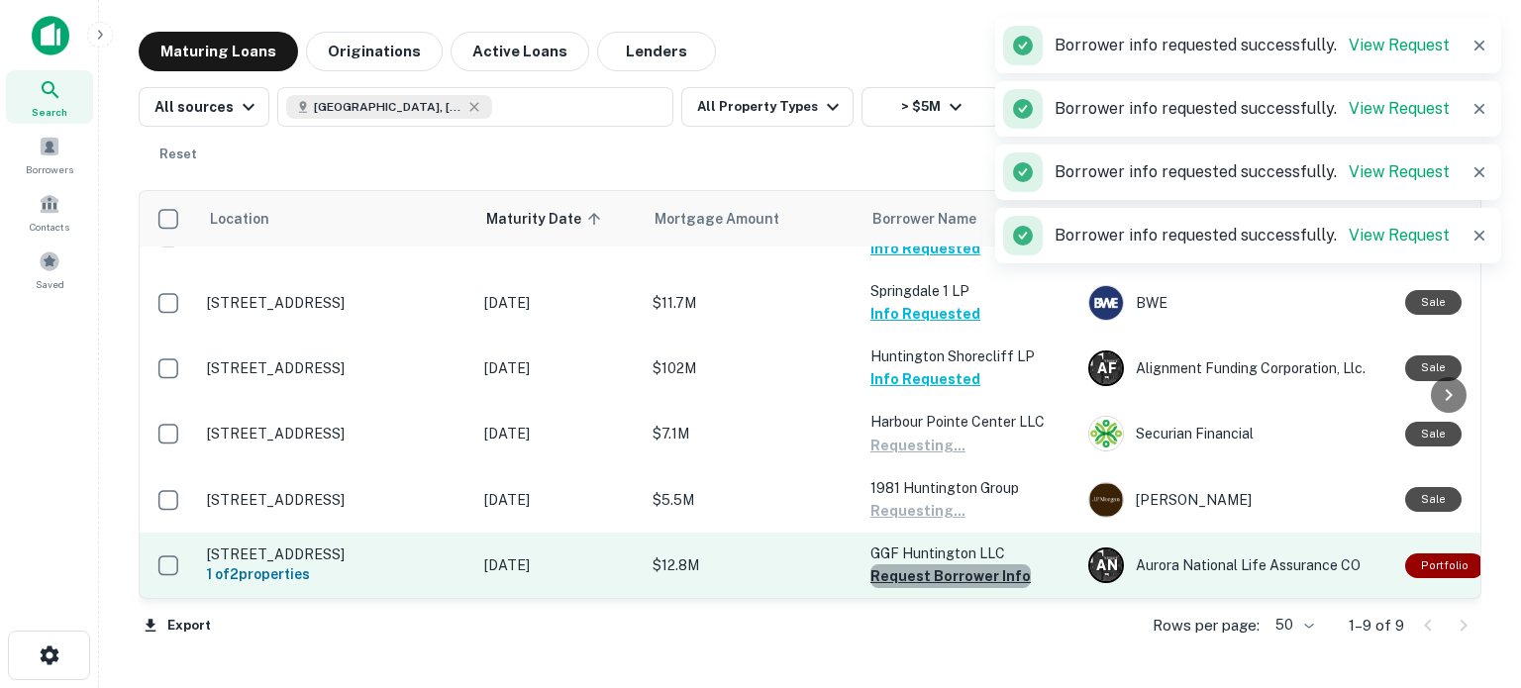
click at [958, 567] on button "Request Borrower Info" at bounding box center [950, 576] width 160 height 24
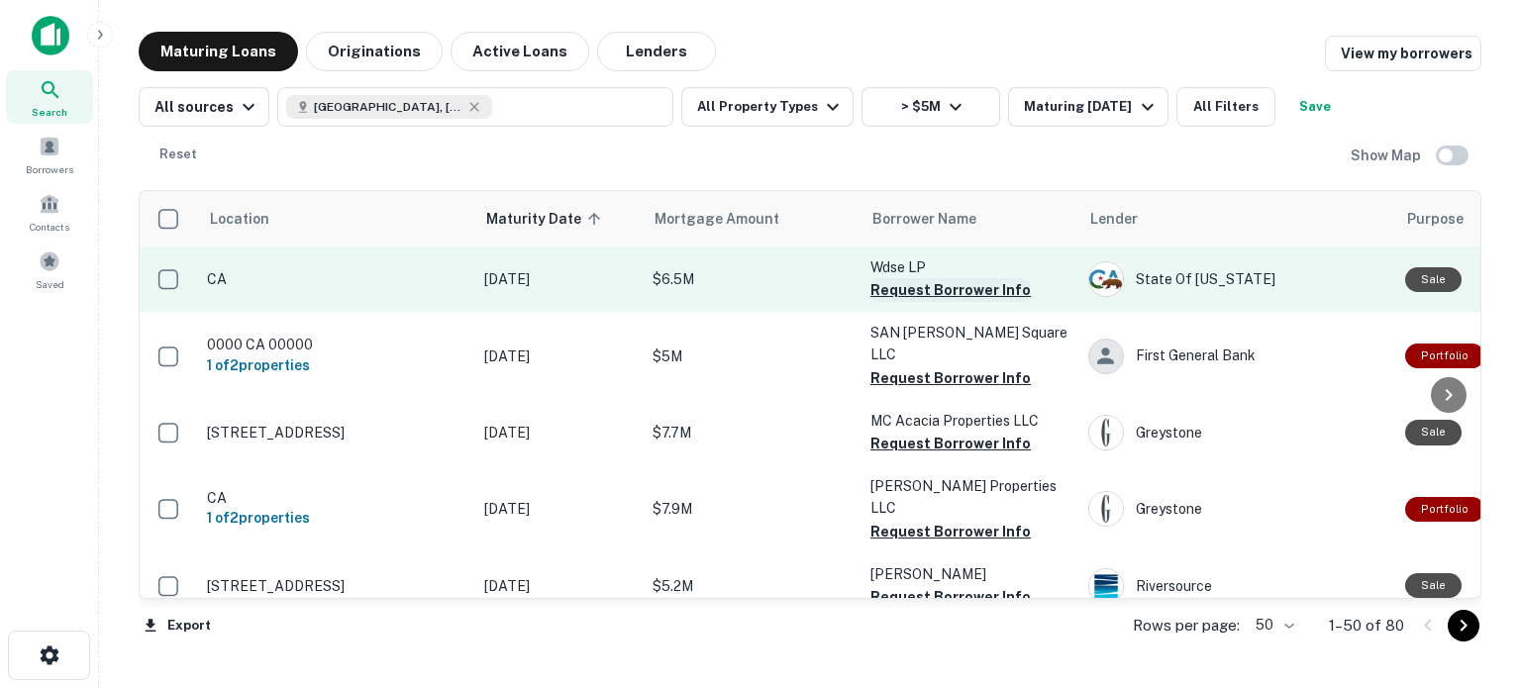
click at [931, 289] on button "Request Borrower Info" at bounding box center [950, 290] width 160 height 24
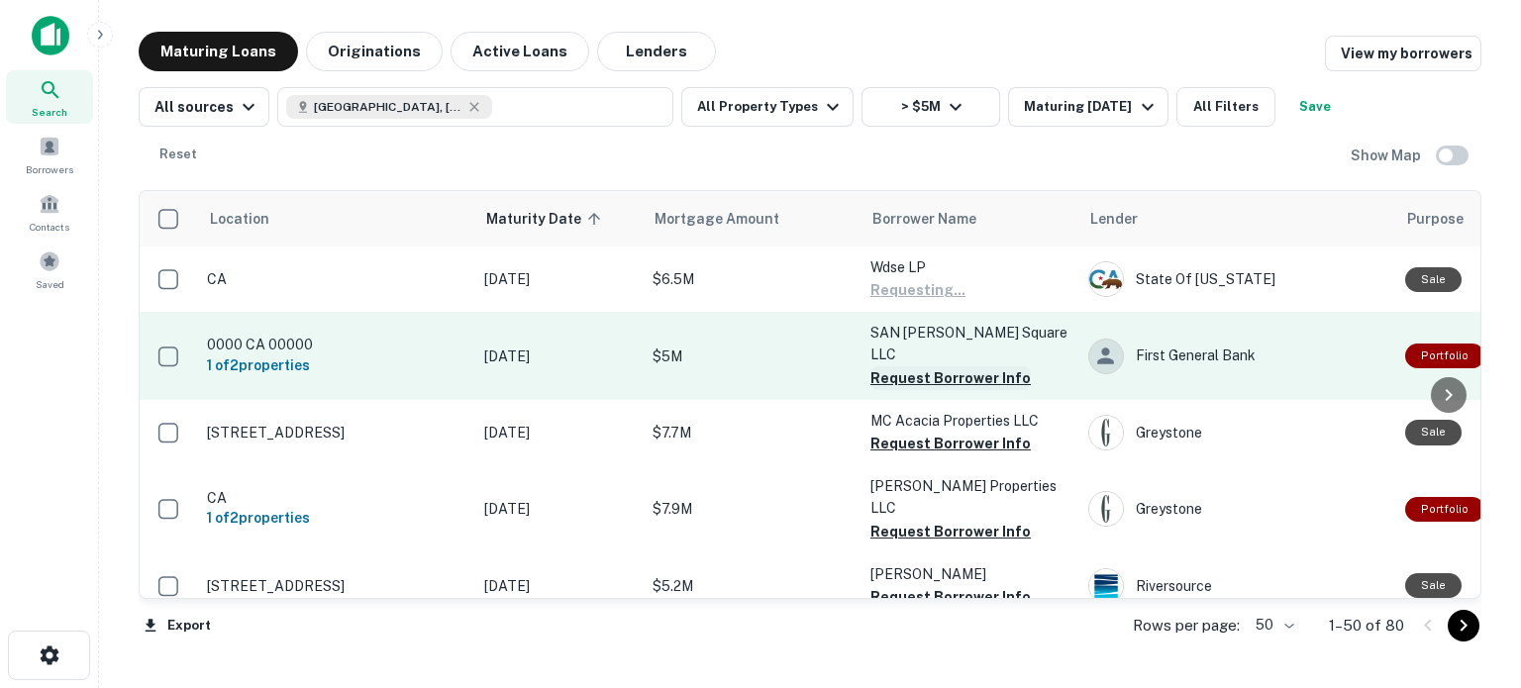
click at [929, 366] on button "Request Borrower Info" at bounding box center [950, 378] width 160 height 24
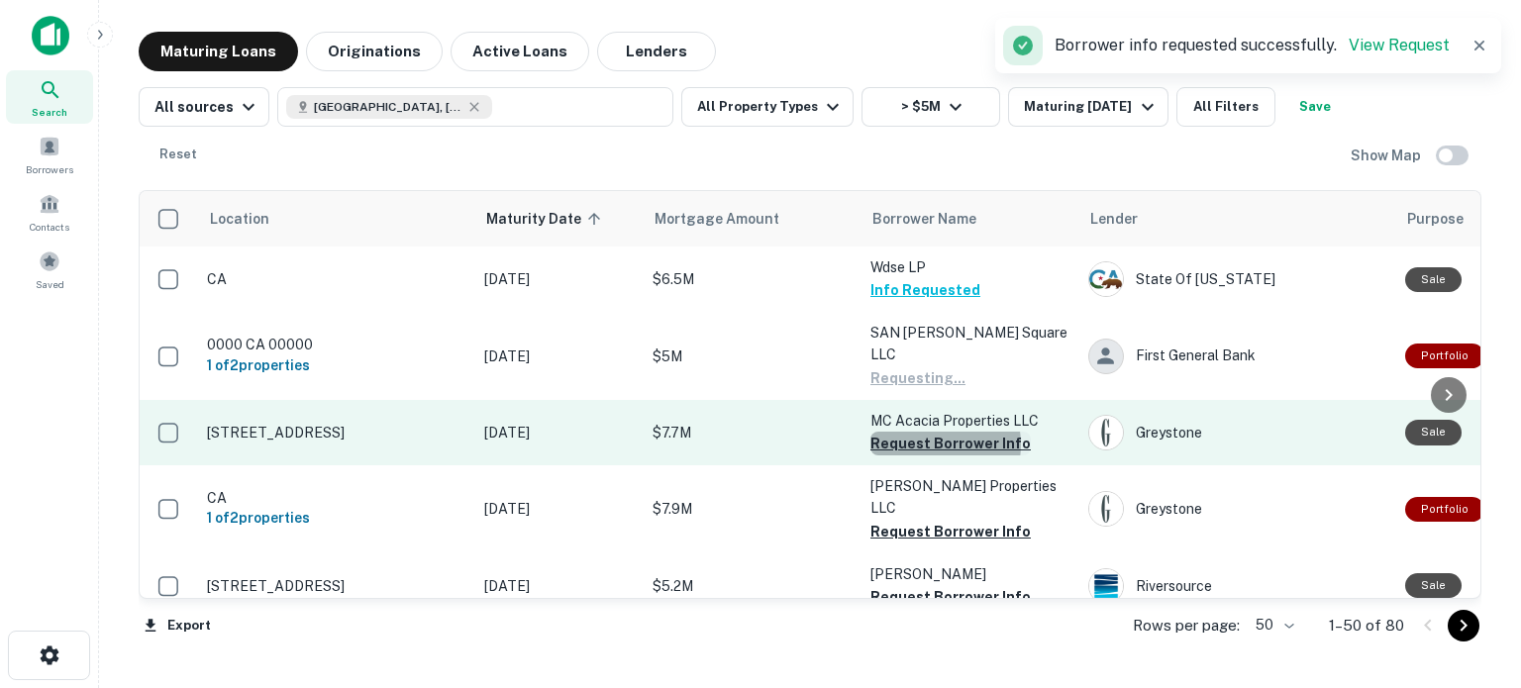
click at [926, 432] on button "Request Borrower Info" at bounding box center [950, 444] width 160 height 24
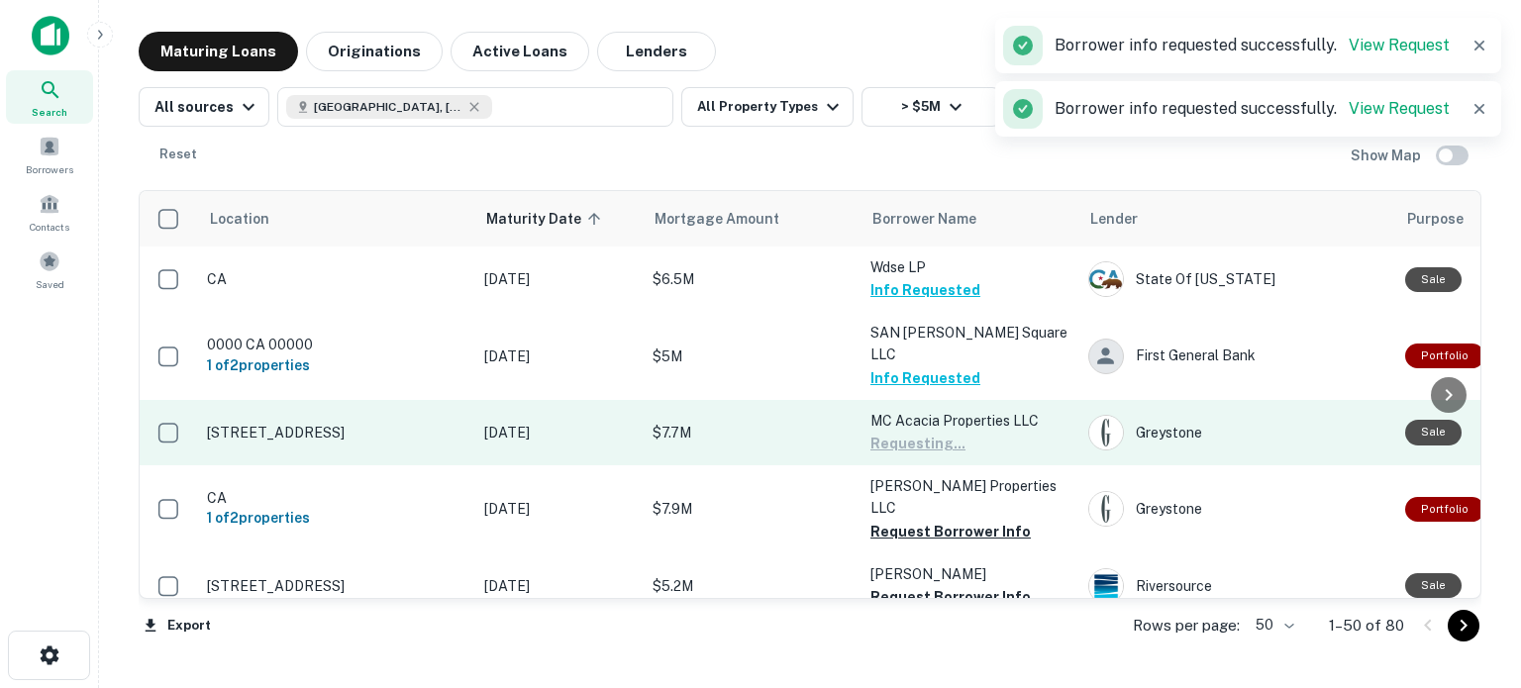
scroll to position [75, 0]
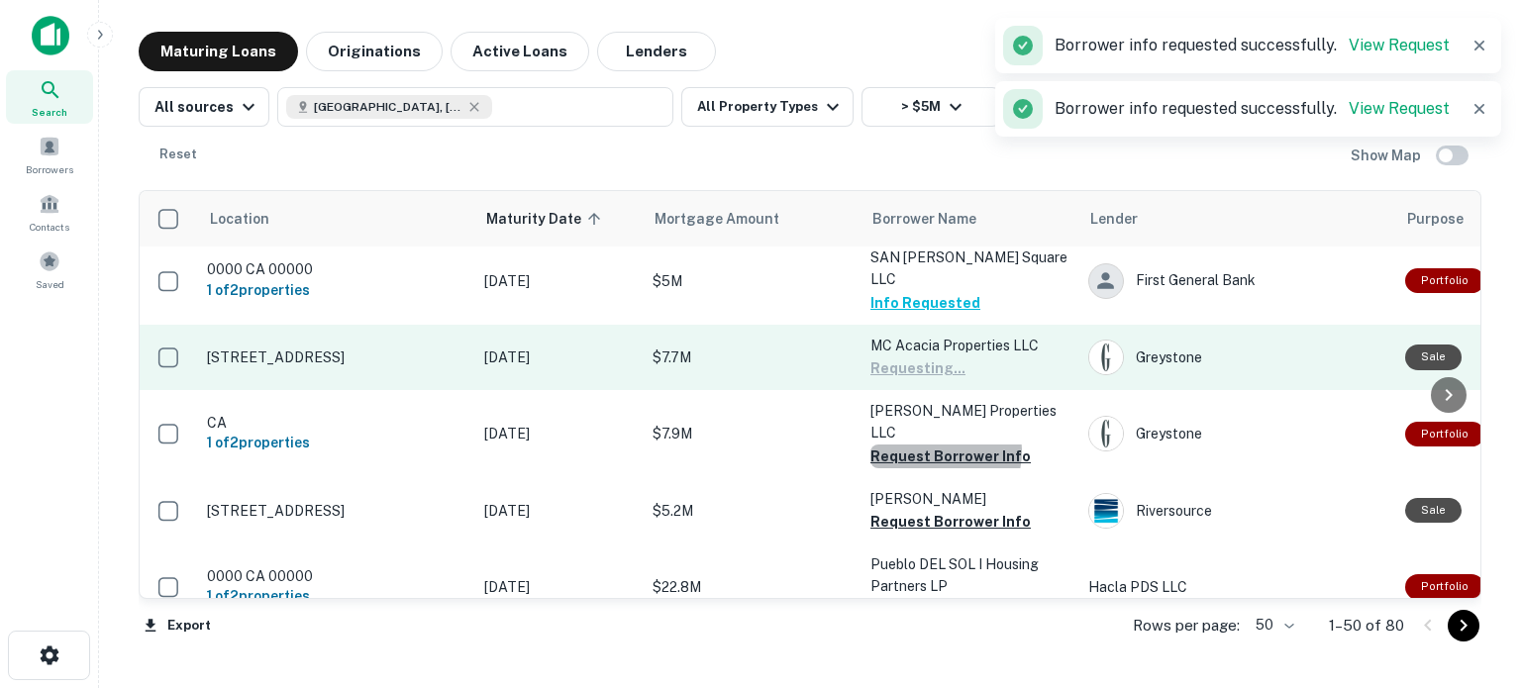
click at [937, 445] on button "Request Borrower Info" at bounding box center [950, 457] width 160 height 24
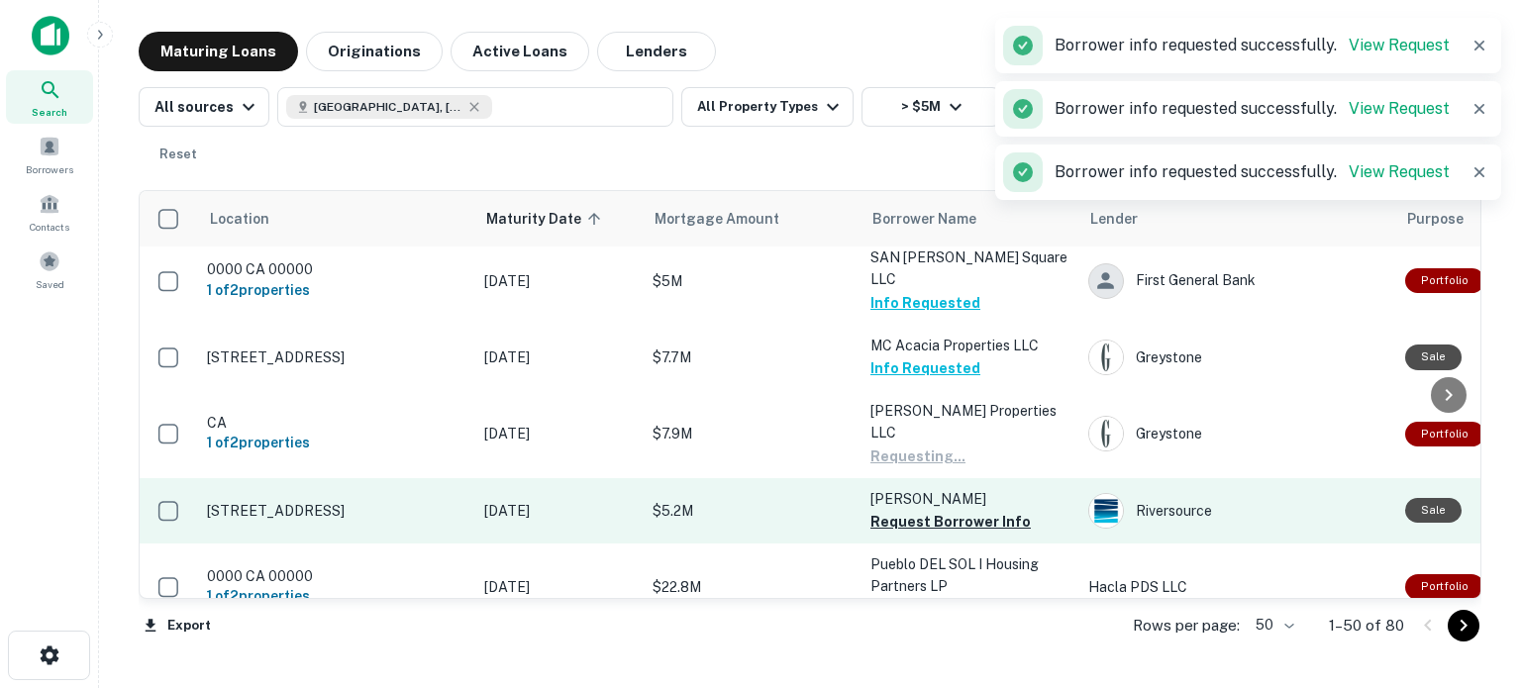
drag, startPoint x: 926, startPoint y: 470, endPoint x: 933, endPoint y: 460, distance: 12.9
click at [925, 510] on button "Request Borrower Info" at bounding box center [950, 522] width 160 height 24
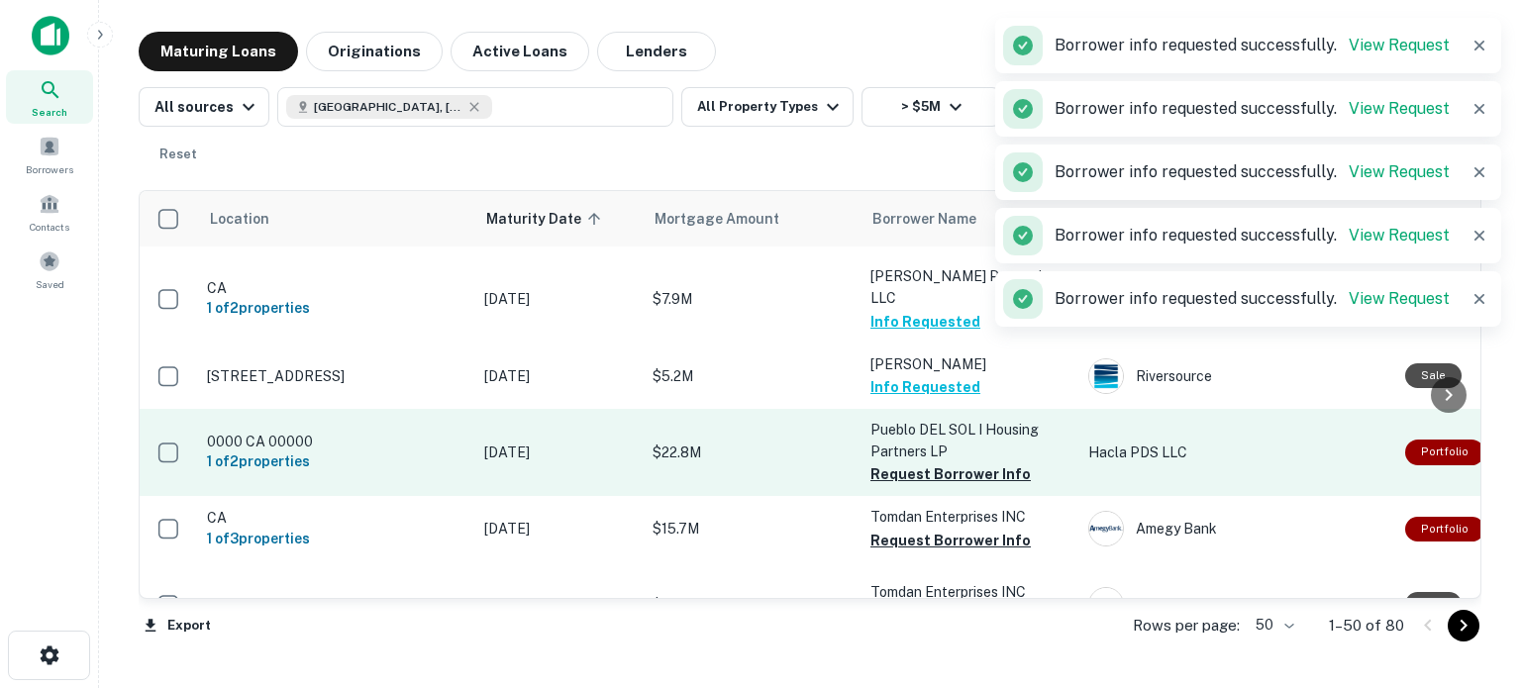
scroll to position [217, 0]
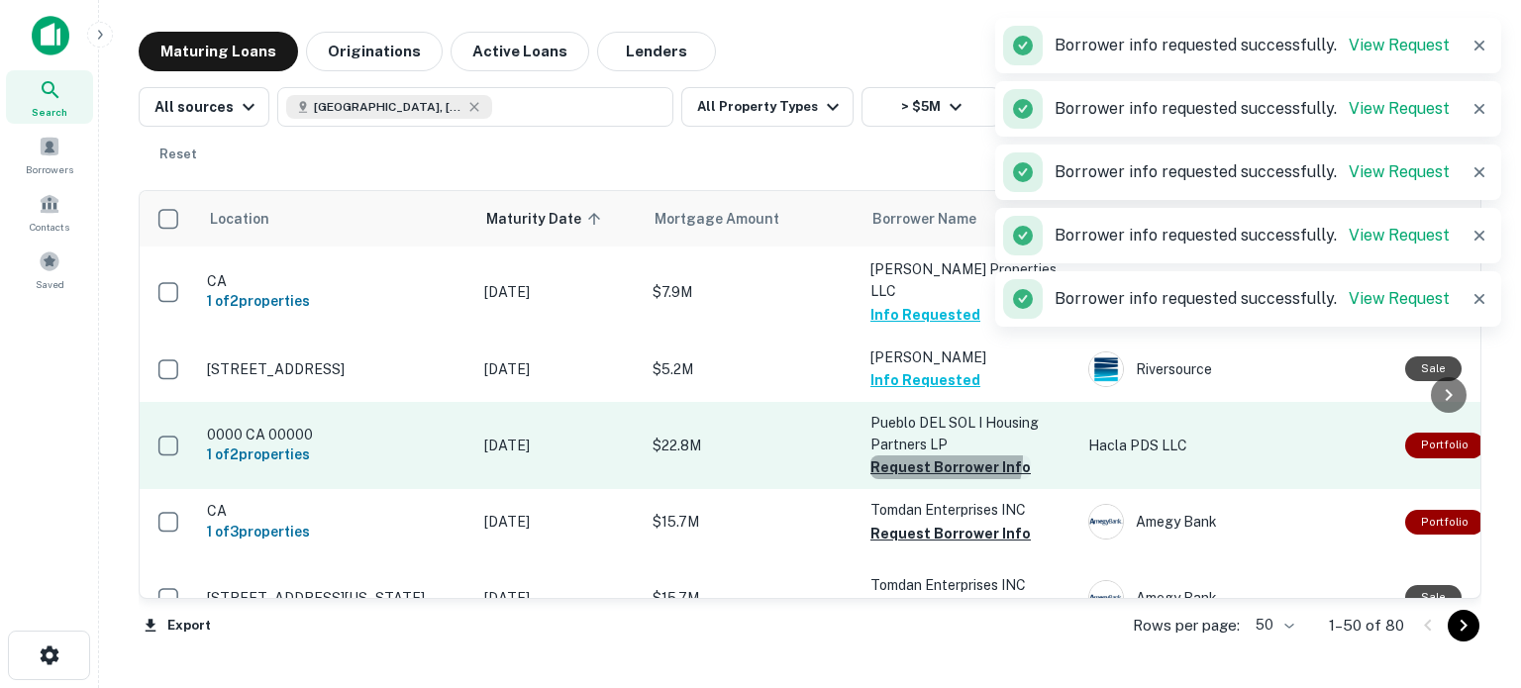
click at [939, 456] on button "Request Borrower Info" at bounding box center [950, 468] width 160 height 24
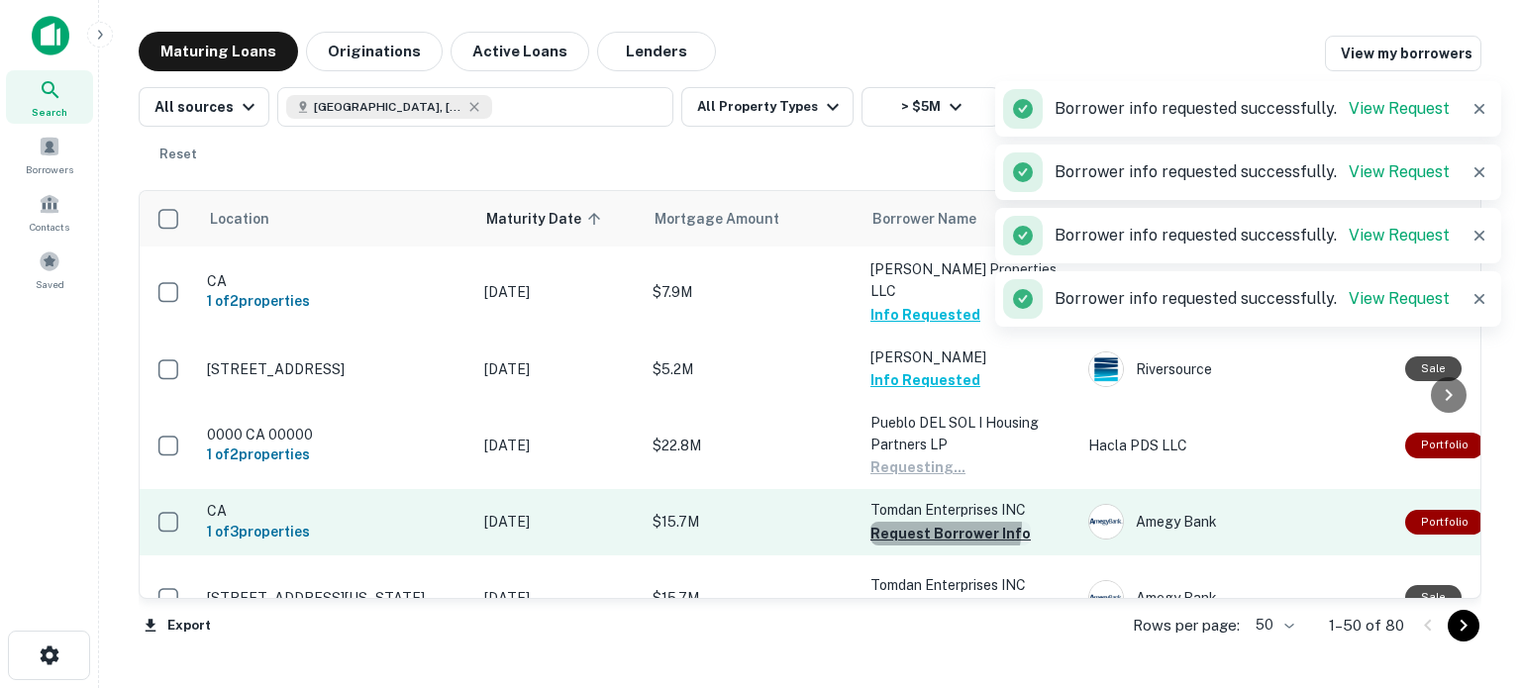
click at [930, 522] on button "Request Borrower Info" at bounding box center [950, 534] width 160 height 24
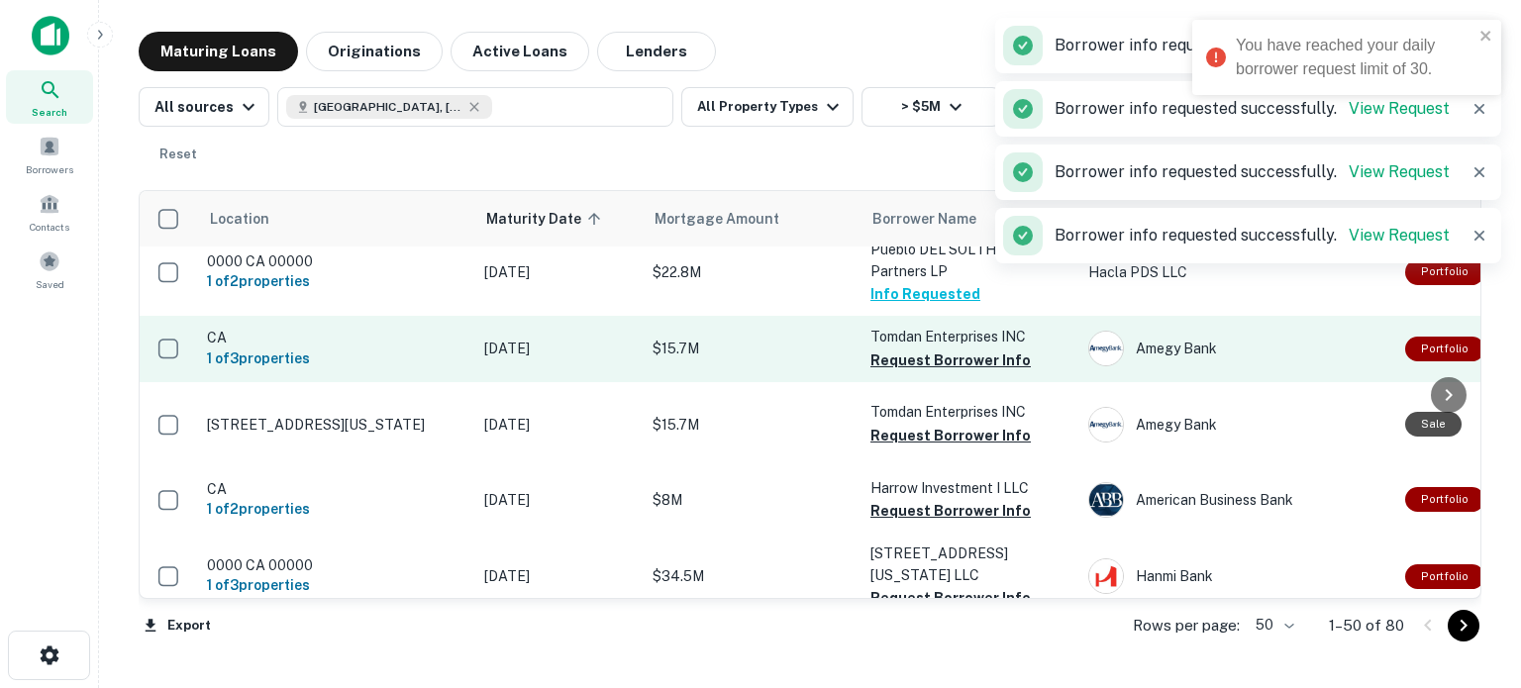
scroll to position [392, 0]
